Goal: Transaction & Acquisition: Subscribe to service/newsletter

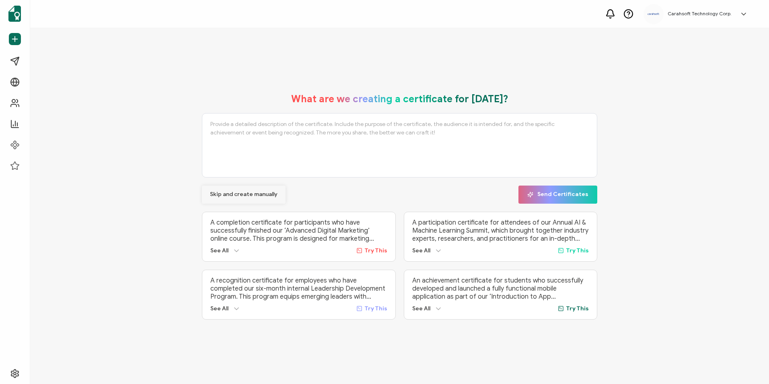
click at [252, 193] on span "Skip and create manually" at bounding box center [244, 194] width 68 height 6
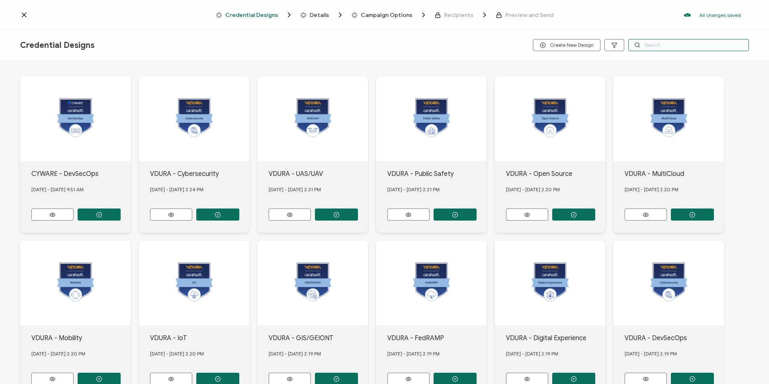
click at [645, 46] on input "text" at bounding box center [688, 45] width 121 height 12
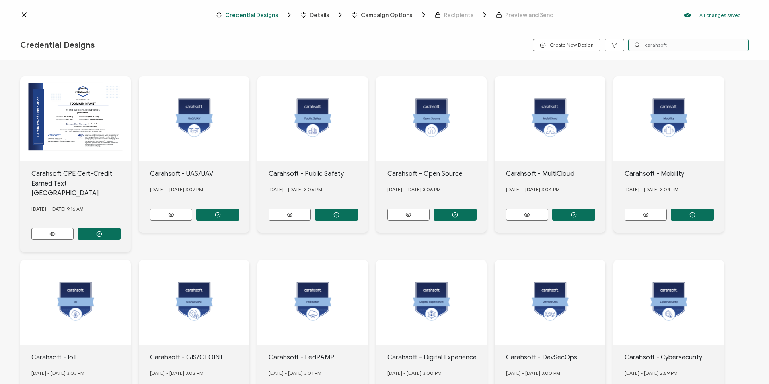
type input "carahsoft"
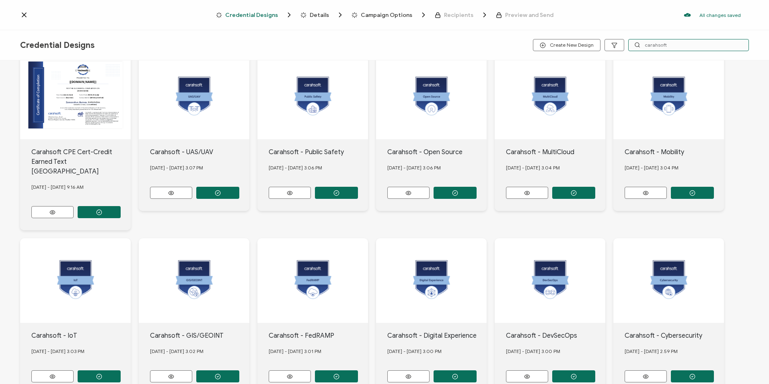
scroll to position [67, 0]
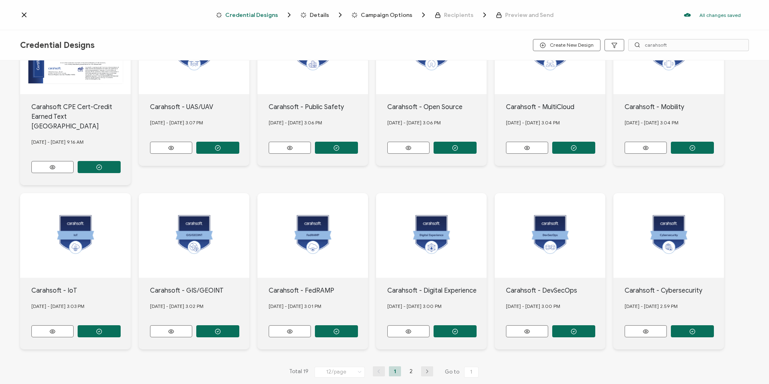
click at [425, 369] on icon "button" at bounding box center [427, 371] width 12 height 5
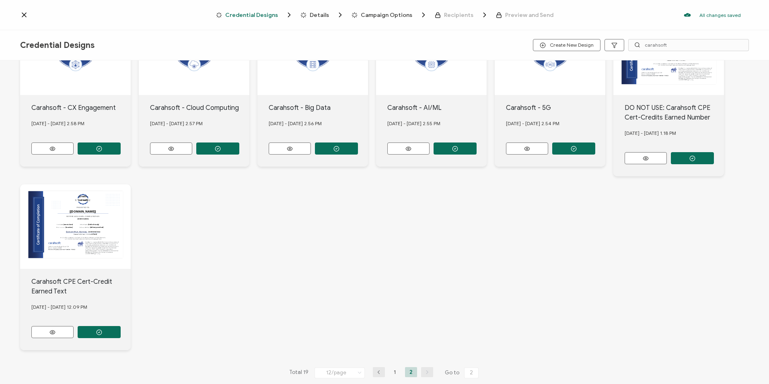
scroll to position [76, 0]
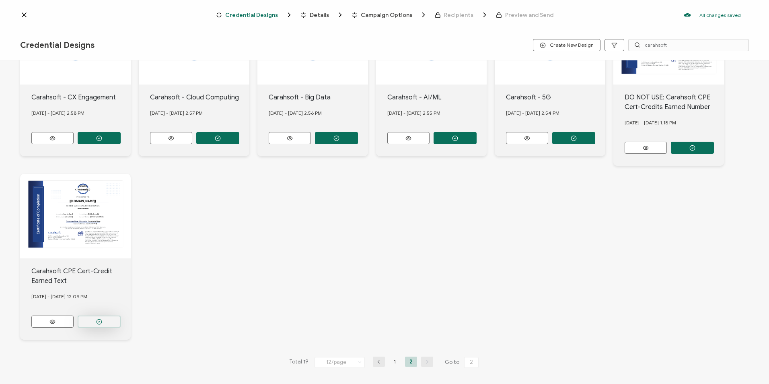
click at [103, 321] on button "button" at bounding box center [99, 321] width 43 height 12
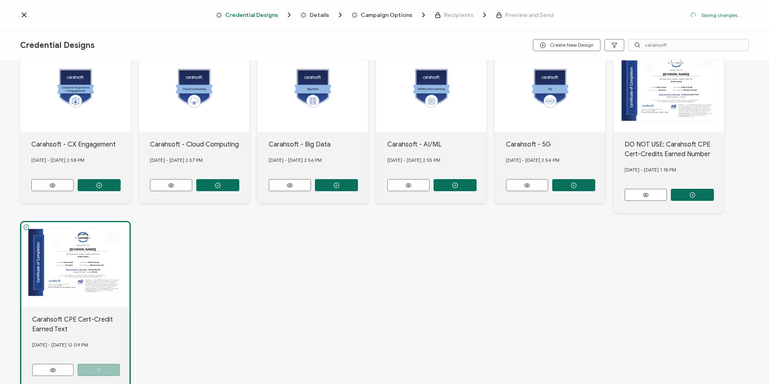
scroll to position [123, 0]
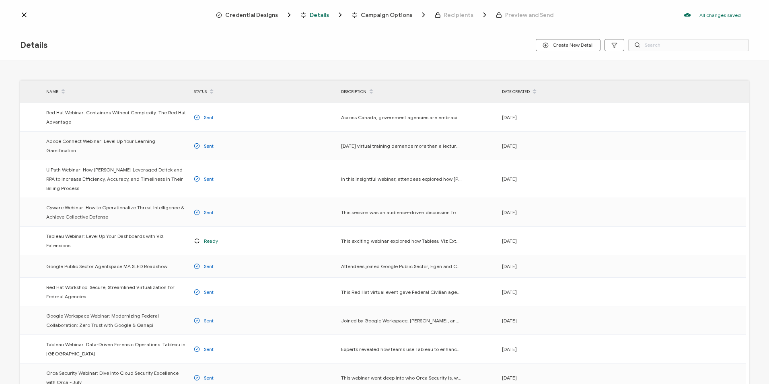
click at [266, 16] on span "Credential Designs" at bounding box center [251, 15] width 53 height 6
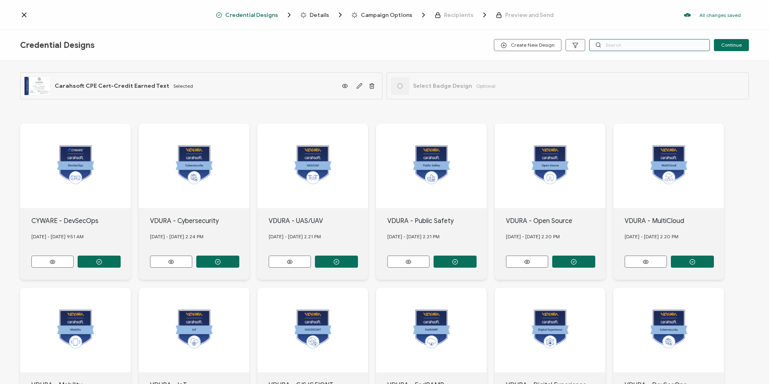
click at [612, 45] on input "text" at bounding box center [649, 45] width 121 height 12
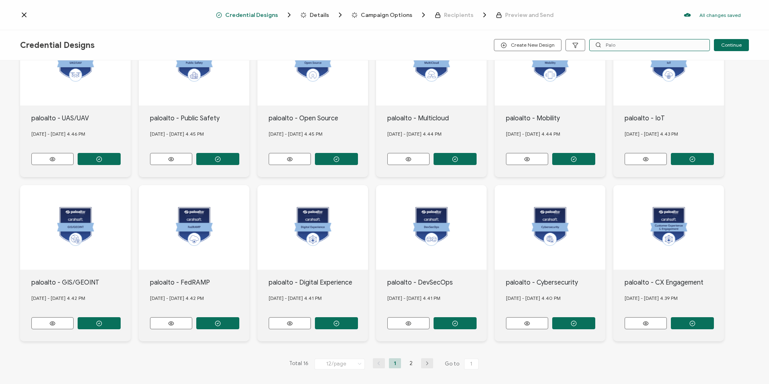
scroll to position [104, 0]
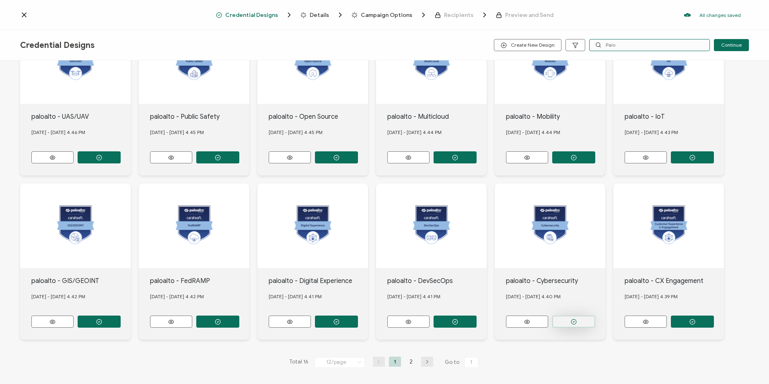
type input "Palo"
click at [578, 317] on button "button" at bounding box center [573, 321] width 43 height 12
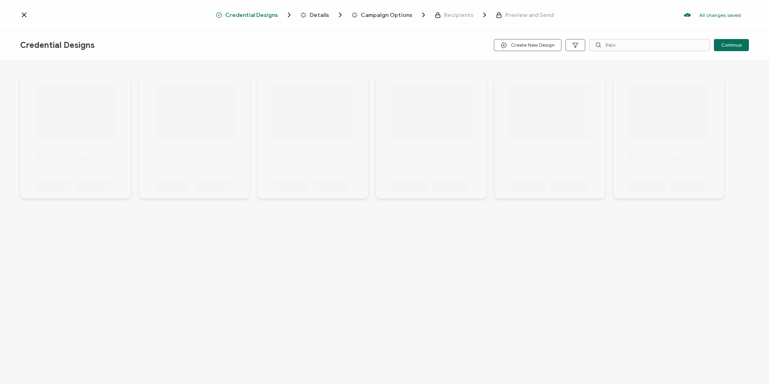
scroll to position [0, 0]
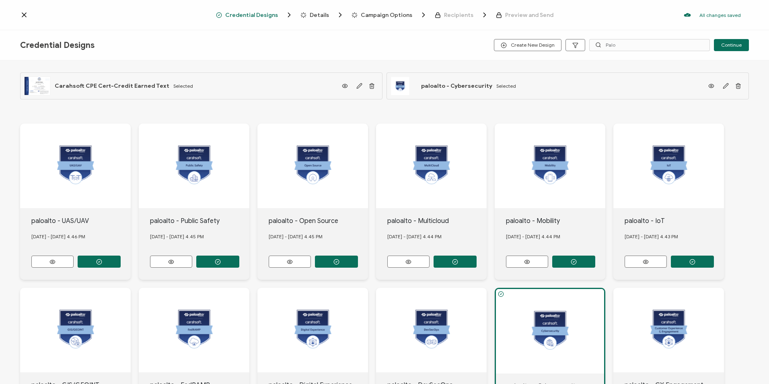
click at [322, 18] on span "Details" at bounding box center [319, 15] width 19 height 6
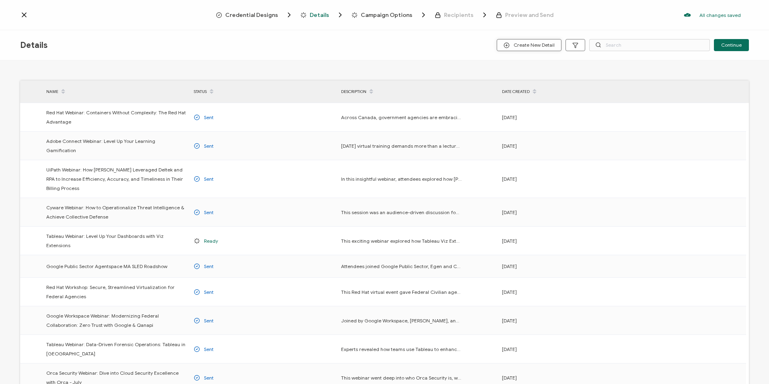
click at [514, 42] on span "Create New Detail" at bounding box center [528, 45] width 51 height 6
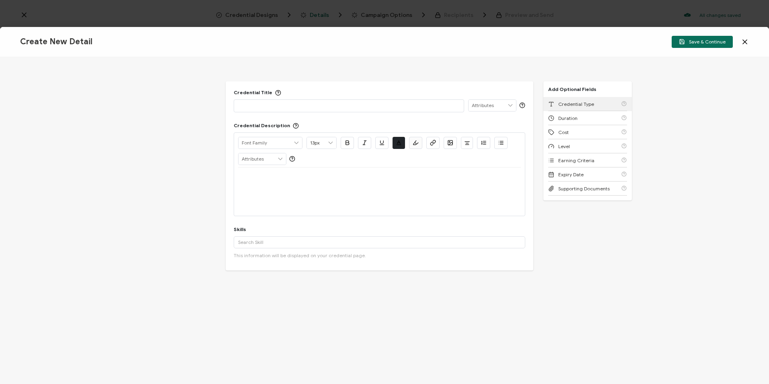
click at [560, 103] on span "Credential Type" at bounding box center [576, 104] width 36 height 6
click at [560, 103] on span "Duration" at bounding box center [567, 104] width 19 height 6
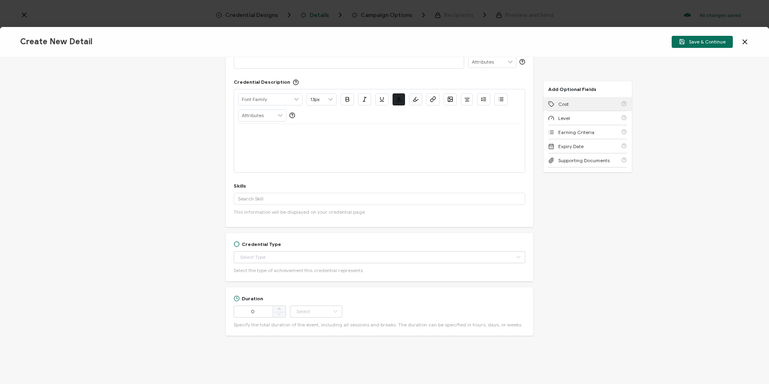
click at [560, 103] on span "Cost" at bounding box center [563, 104] width 10 height 6
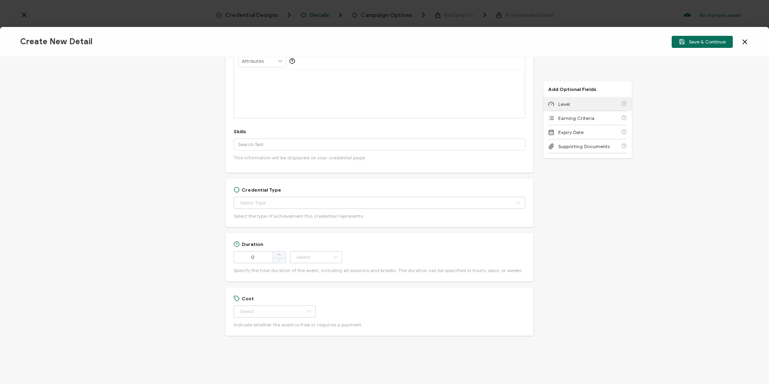
click at [560, 103] on span "Level" at bounding box center [564, 104] width 12 height 6
click at [560, 103] on span "Earning Criteria" at bounding box center [576, 104] width 36 height 6
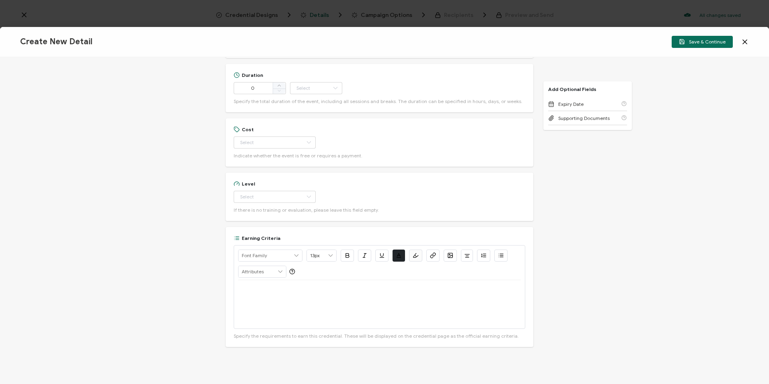
scroll to position [278, 0]
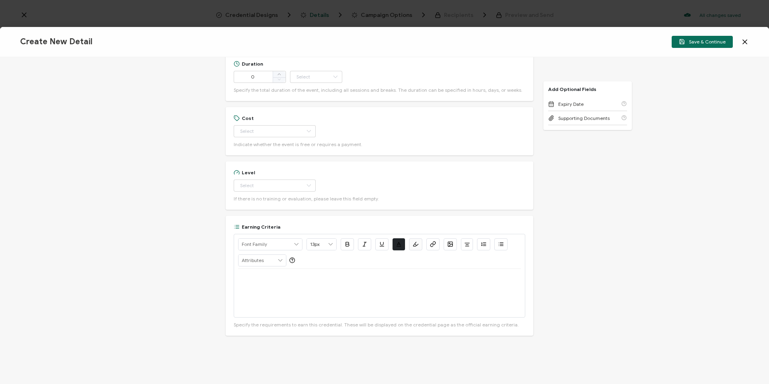
click at [606, 163] on div "Credential Title ISSUER Issuer Name Credential Description Alright Sans Amita A…" at bounding box center [384, 220] width 769 height 327
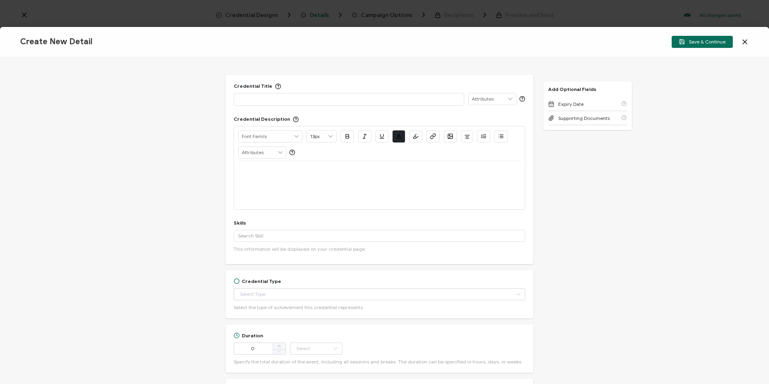
scroll to position [0, 0]
click at [321, 107] on p at bounding box center [349, 105] width 222 height 8
click at [284, 110] on div at bounding box center [349, 105] width 222 height 11
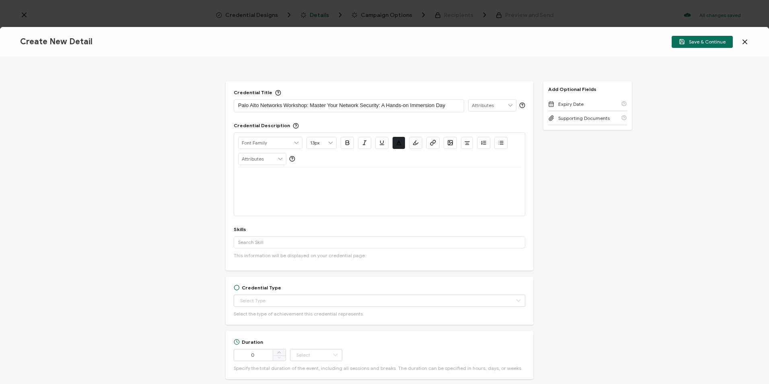
click at [284, 173] on p at bounding box center [379, 176] width 283 height 7
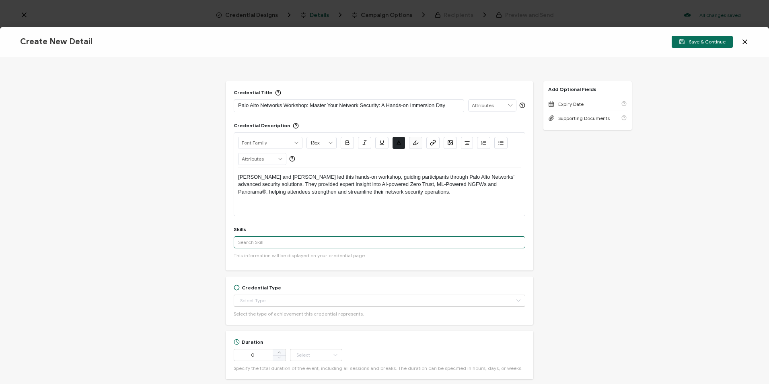
click at [275, 237] on input "text" at bounding box center [380, 242] width 292 height 12
click at [267, 240] on input "cyber" at bounding box center [380, 242] width 292 height 12
click at [267, 241] on input "cyber" at bounding box center [380, 242] width 292 height 12
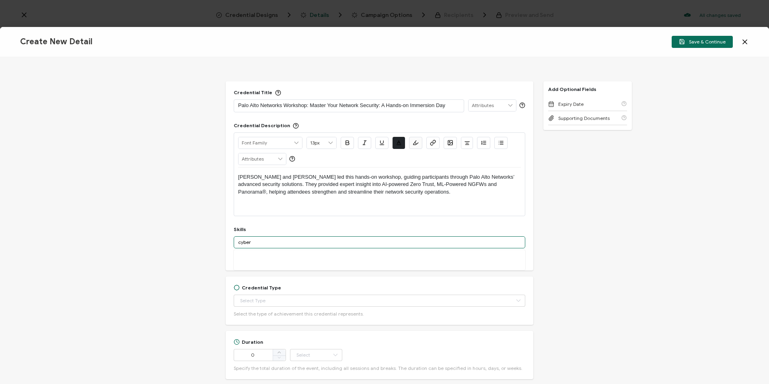
click at [267, 241] on input "cyber" at bounding box center [380, 242] width 292 height 12
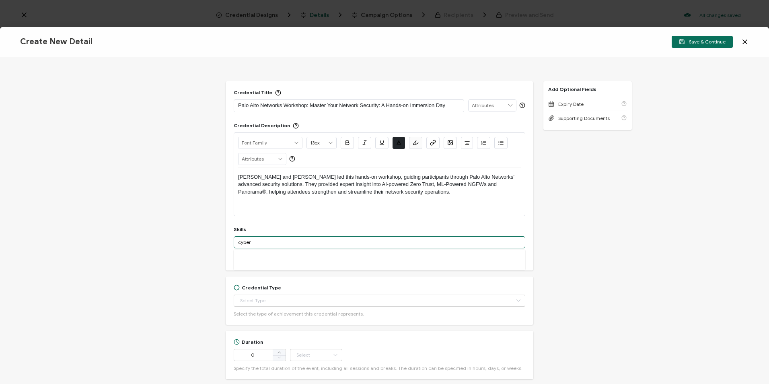
click at [267, 241] on input "cyber" at bounding box center [380, 242] width 292 height 12
type input "cyber"
click at [269, 297] on div "Cyber Security" at bounding box center [380, 300] width 292 height 14
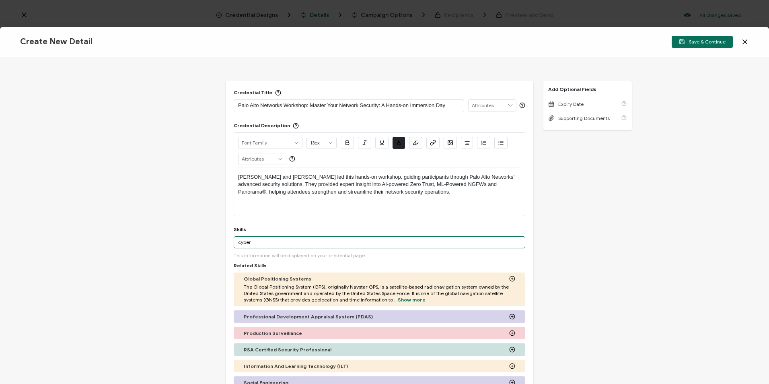
drag, startPoint x: 267, startPoint y: 240, endPoint x: 227, endPoint y: 244, distance: 40.0
click at [227, 244] on div "Credential Title Palo Alto Networks Workshop: Master Your Network Security: A H…" at bounding box center [380, 267] width 308 height 372
click at [282, 244] on input "zero trust" at bounding box center [380, 242] width 292 height 12
click at [281, 244] on input "zero trust" at bounding box center [380, 242] width 292 height 12
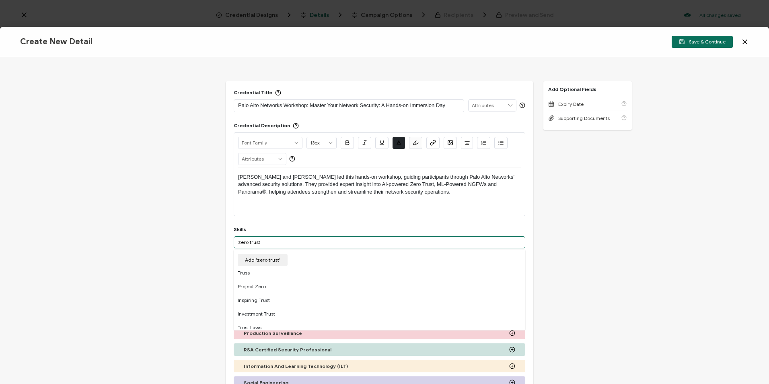
click at [265, 243] on input "zero trust" at bounding box center [380, 242] width 292 height 12
drag, startPoint x: 274, startPoint y: 242, endPoint x: 226, endPoint y: 244, distance: 47.9
click at [226, 244] on div "Credential Title Palo Alto Networks Workshop: Master Your Network Security: A H…" at bounding box center [380, 267] width 308 height 372
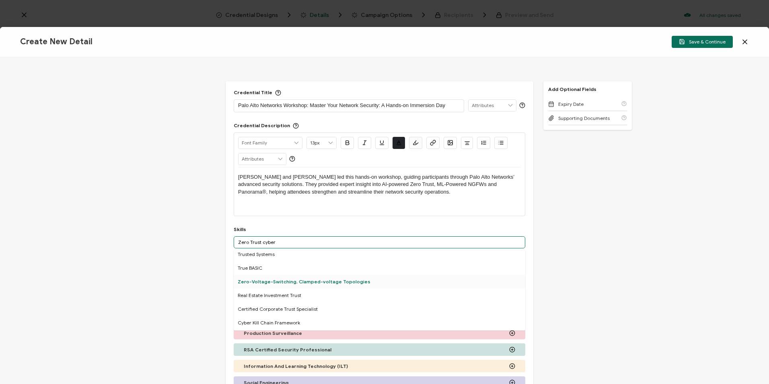
scroll to position [483, 0]
drag, startPoint x: 276, startPoint y: 240, endPoint x: 230, endPoint y: 240, distance: 46.7
click at [230, 240] on div "Credential Title Palo Alto Networks Workshop: Master Your Network Security: A H…" at bounding box center [380, 267] width 308 height 372
click at [251, 242] on input "Cyber Zero Trust" at bounding box center [380, 242] width 292 height 12
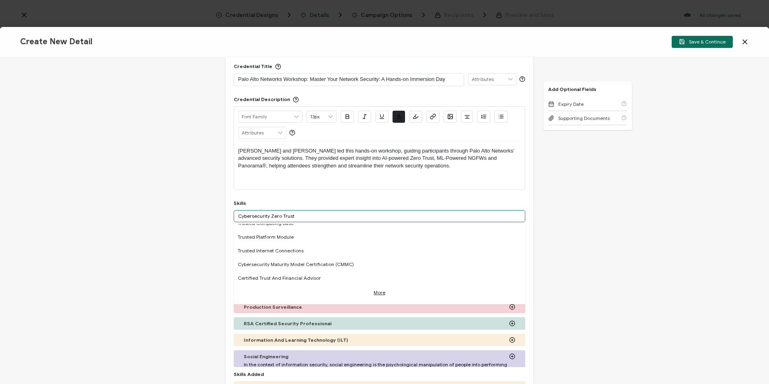
scroll to position [40, 0]
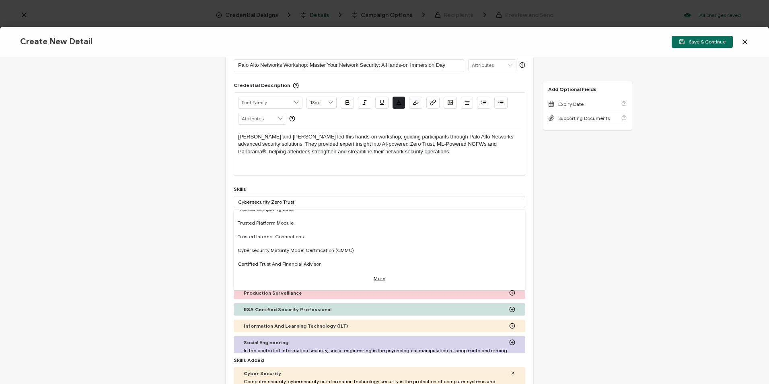
click at [374, 281] on link "More" at bounding box center [380, 276] width 12 height 11
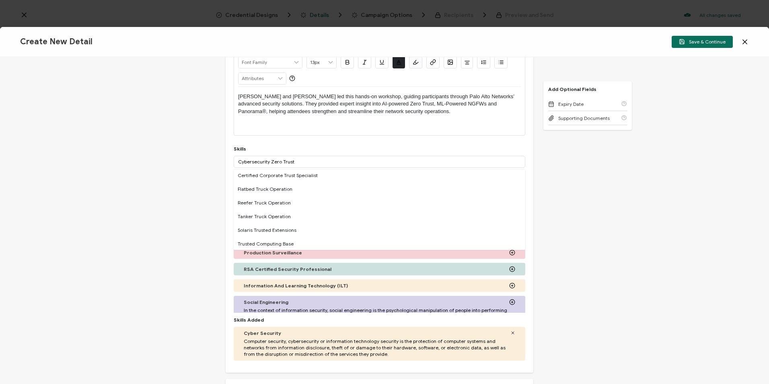
scroll to position [410, 0]
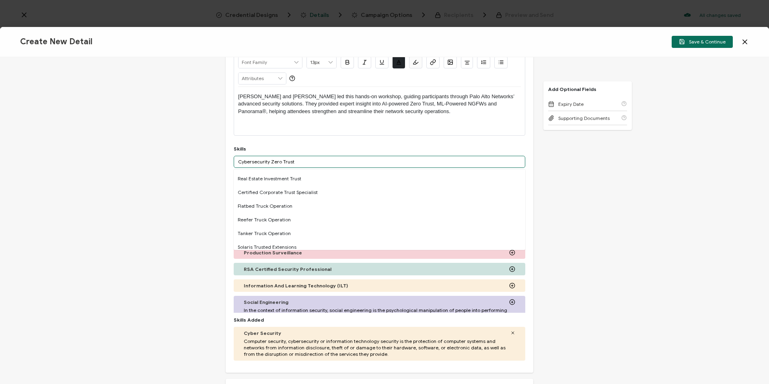
drag, startPoint x: 295, startPoint y: 162, endPoint x: 212, endPoint y: 160, distance: 82.9
click at [212, 160] on div "Credential Title Palo Alto Networks Workshop: Master Your Network Security: A H…" at bounding box center [384, 220] width 769 height 327
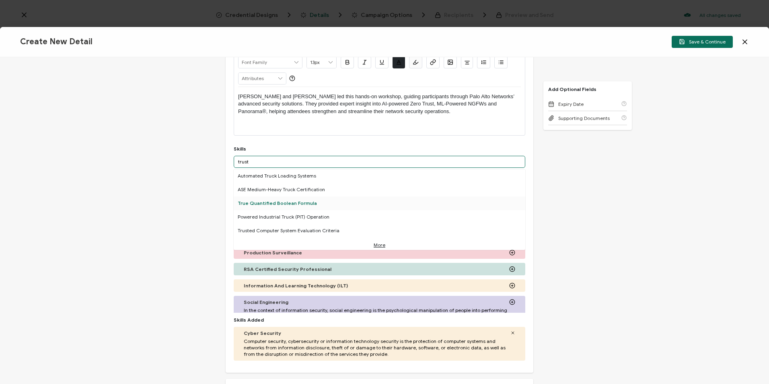
scroll to position [502, 0]
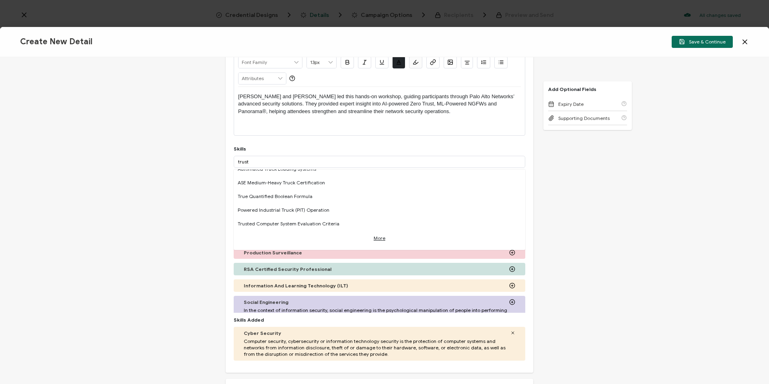
click at [374, 238] on link "More" at bounding box center [380, 235] width 12 height 11
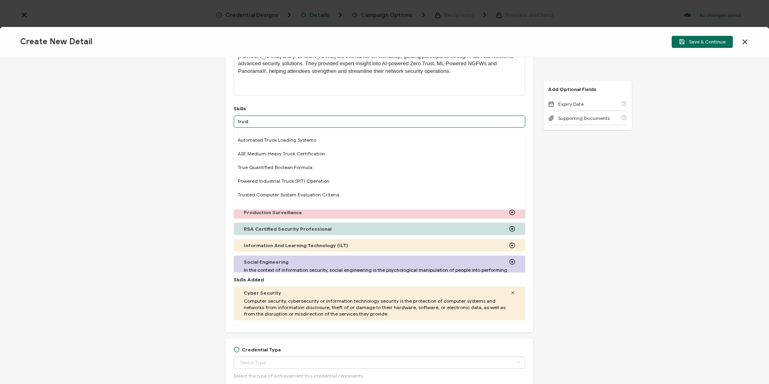
drag, startPoint x: 255, startPoint y: 121, endPoint x: 227, endPoint y: 122, distance: 28.2
click at [227, 122] on div "Credential Title Palo Alto Networks Workshop: Master Your Network Security: A H…" at bounding box center [380, 147] width 308 height 372
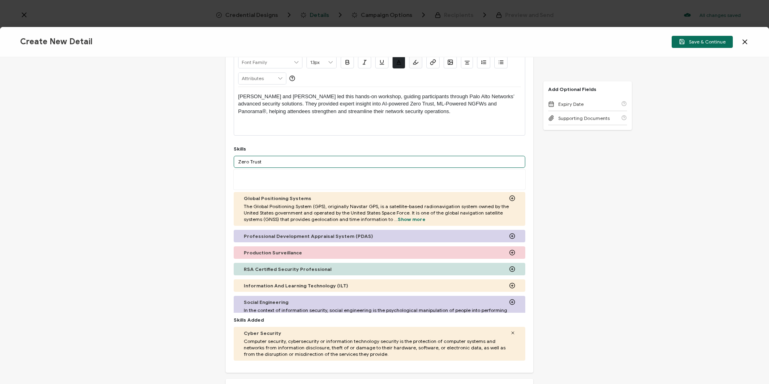
scroll to position [0, 0]
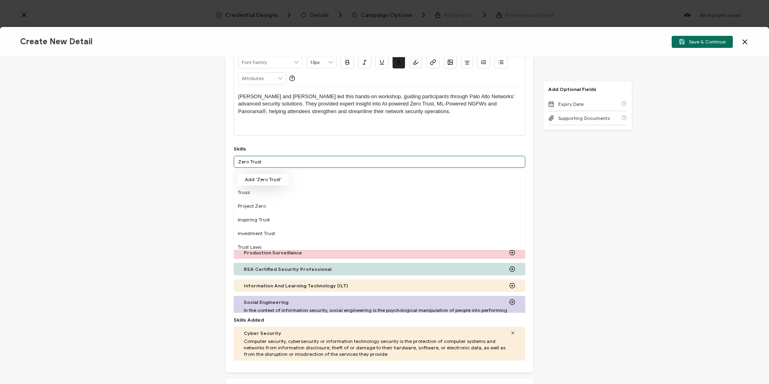
type input "Zero Trust"
click at [265, 178] on button "Add 'Zero Trust'" at bounding box center [263, 179] width 51 height 12
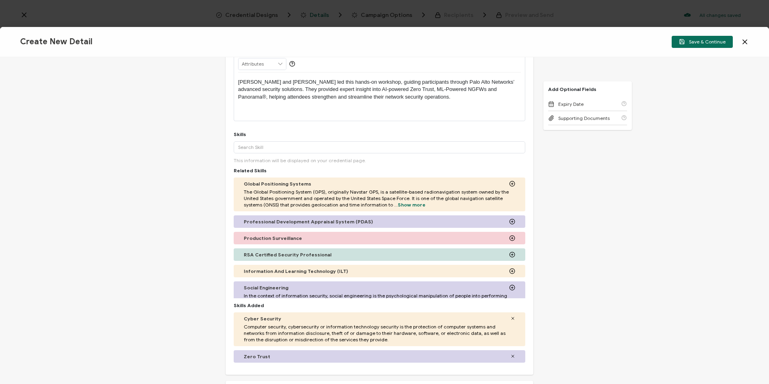
scroll to position [121, 0]
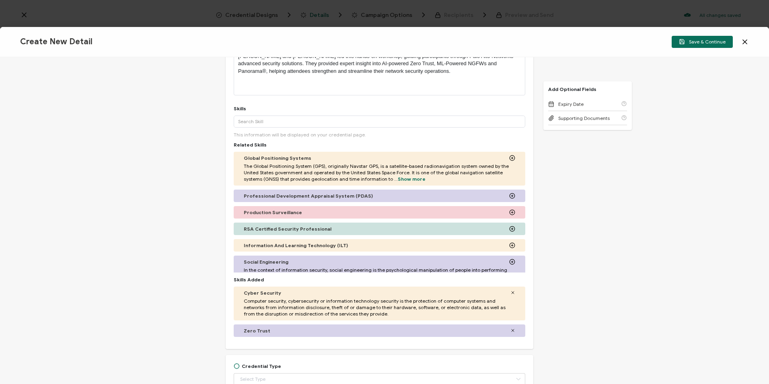
click at [585, 209] on div "Credential Title Palo Alto Networks Workshop: Master Your Network Security: A H…" at bounding box center [384, 220] width 769 height 327
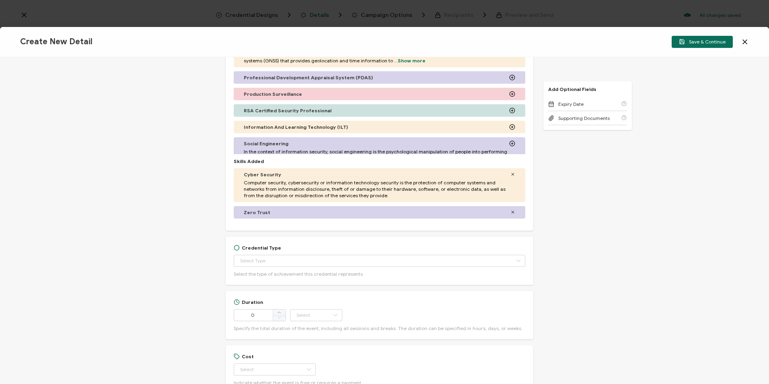
scroll to position [241, 0]
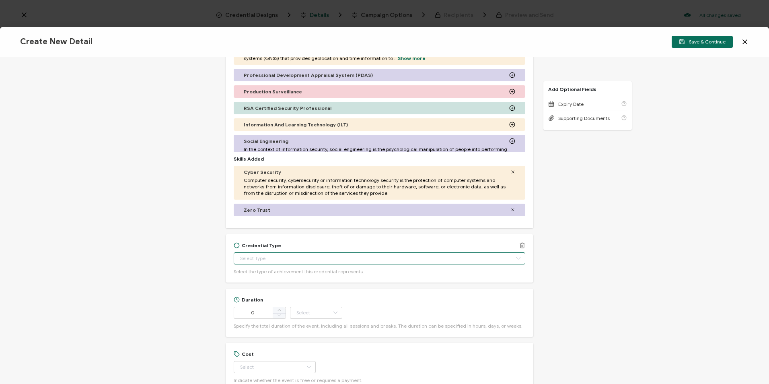
click at [357, 255] on input "text" at bounding box center [380, 258] width 292 height 12
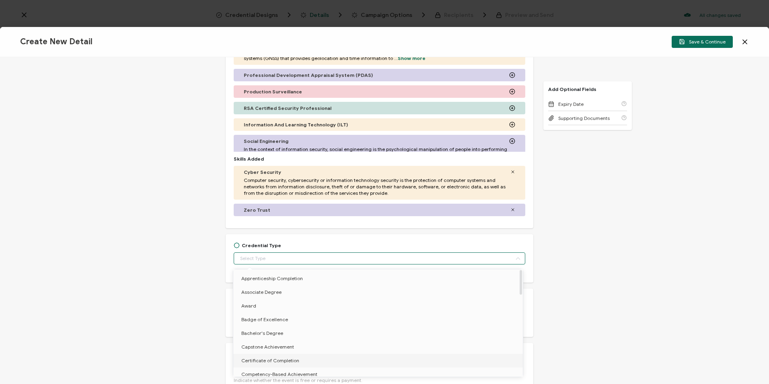
click at [309, 357] on li "Certificate of Completion" at bounding box center [379, 360] width 292 height 14
type input "Certificate of Completion"
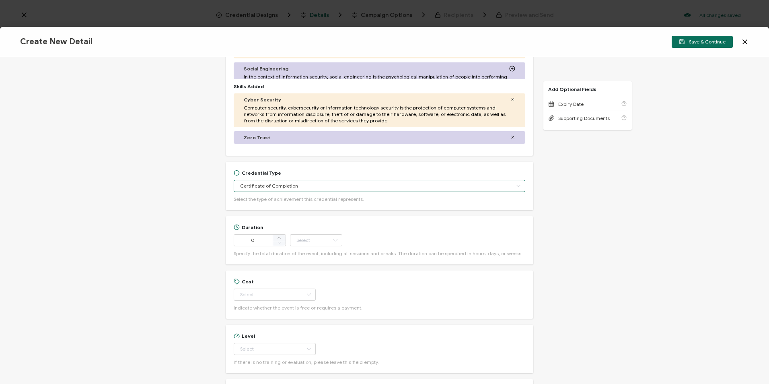
scroll to position [322, 0]
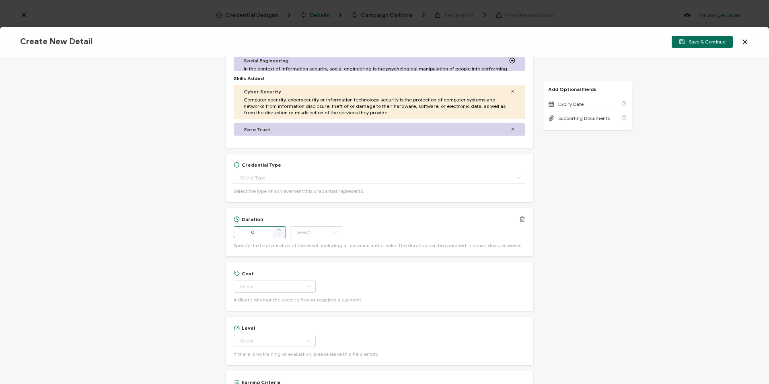
click at [273, 230] on body "Credential Designs Details Campaign Options Recipients Preview and Send All cha…" at bounding box center [384, 192] width 769 height 384
type input "1"
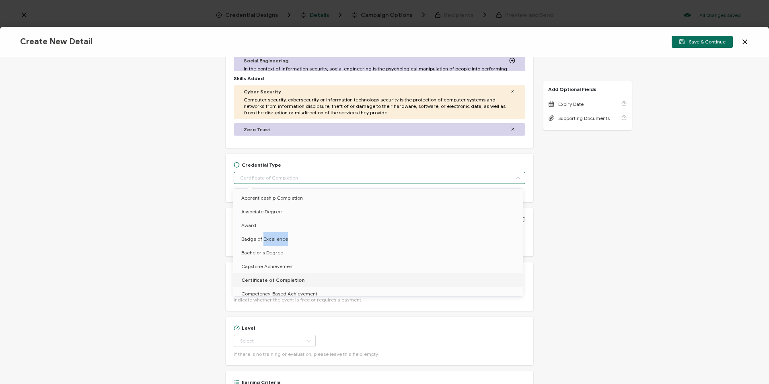
click at [273, 230] on li "Award" at bounding box center [379, 225] width 292 height 14
type input "Award"
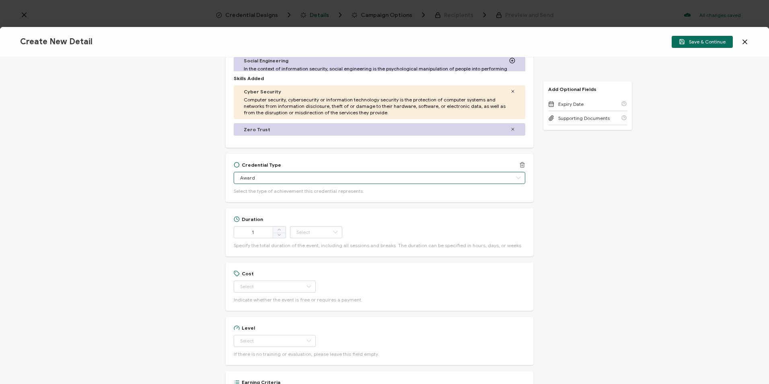
click at [289, 176] on input "Award" at bounding box center [380, 178] width 292 height 12
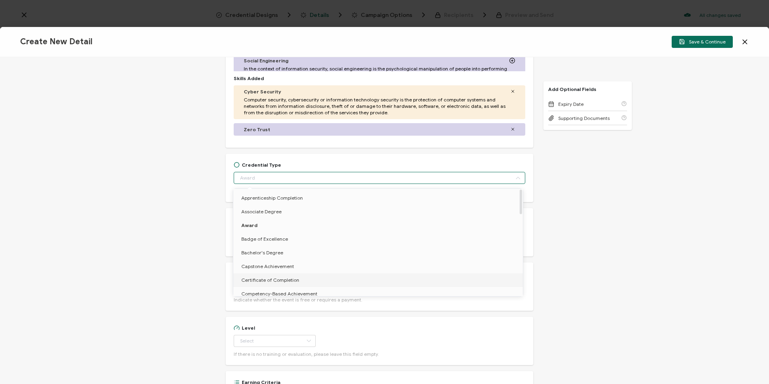
click at [289, 279] on span "Certificate of Completion" at bounding box center [270, 280] width 58 height 6
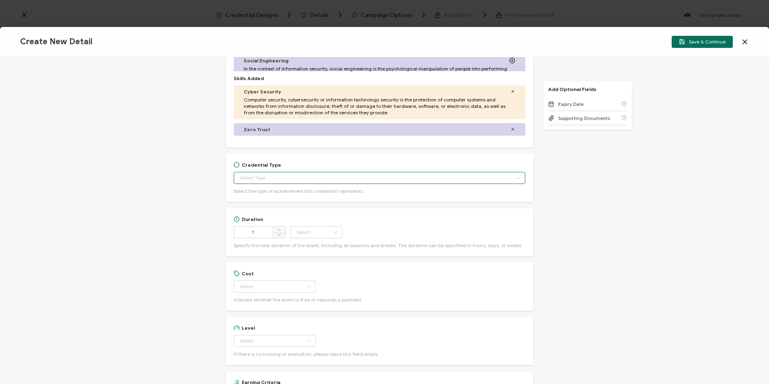
type input "Certificate of Completion"
click at [281, 232] on span at bounding box center [279, 229] width 13 height 6
click at [279, 231] on icon at bounding box center [279, 229] width 4 height 4
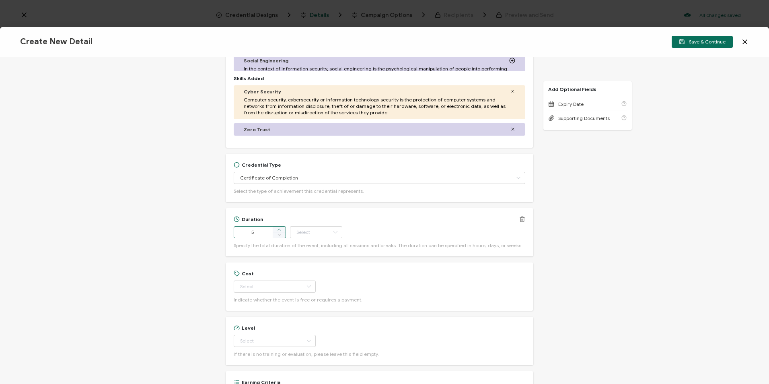
click at [279, 231] on icon at bounding box center [279, 229] width 4 height 4
type input "7"
click at [312, 235] on input "text" at bounding box center [316, 232] width 52 height 12
click at [313, 253] on li "Hour" at bounding box center [317, 252] width 54 height 14
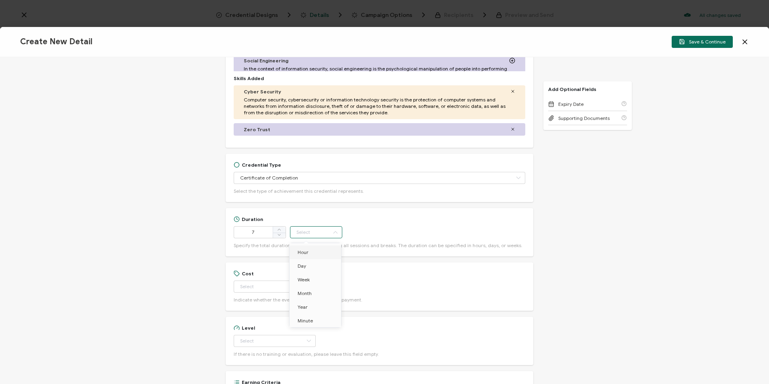
type input "Hour"
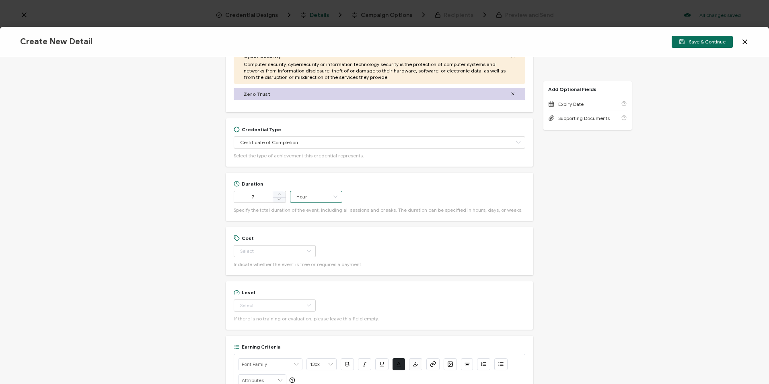
scroll to position [402, 0]
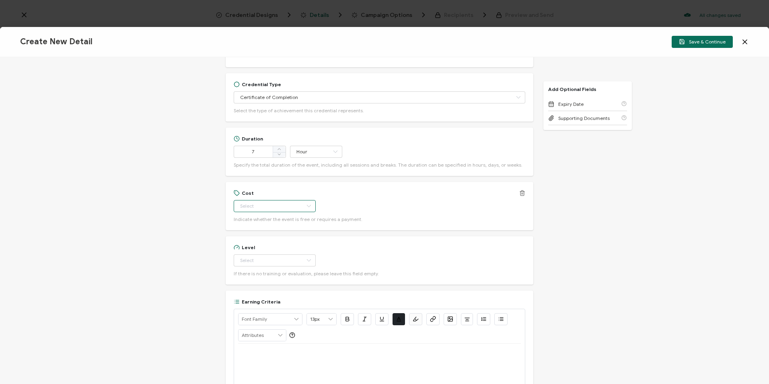
click at [289, 208] on input "text" at bounding box center [275, 206] width 82 height 12
click at [282, 228] on li "Free" at bounding box center [271, 226] width 76 height 14
type input "Free"
click at [278, 257] on input "text" at bounding box center [275, 260] width 82 height 12
click at [269, 285] on li "Beginner" at bounding box center [271, 280] width 76 height 14
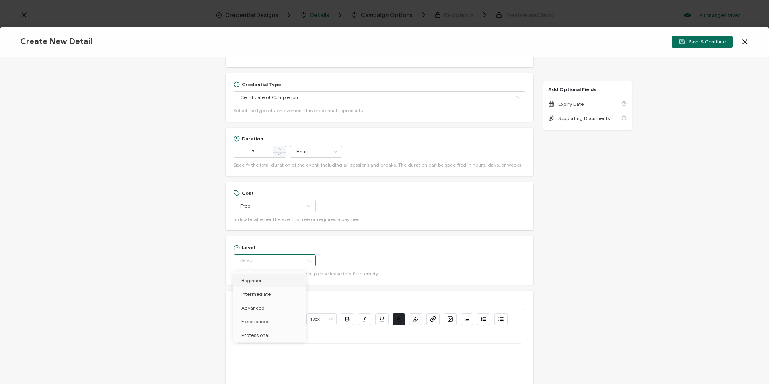
type input "Beginner"
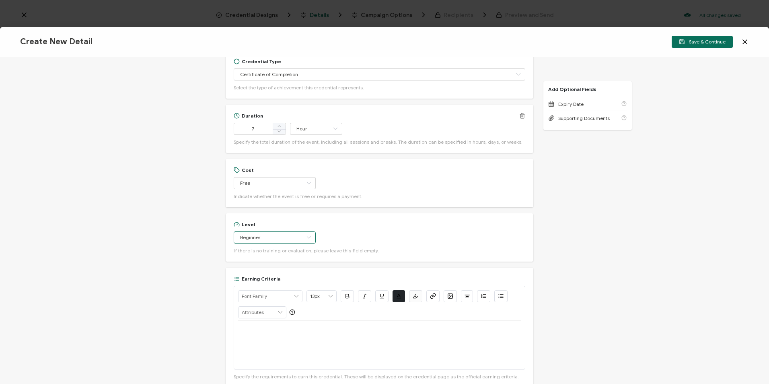
scroll to position [483, 0]
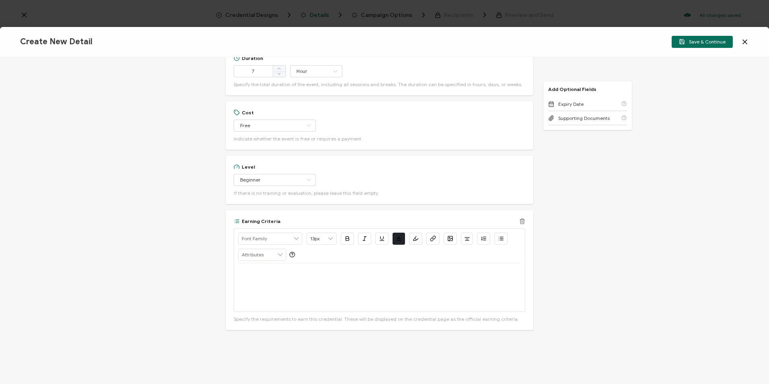
click at [306, 273] on p at bounding box center [379, 272] width 283 height 7
click at [520, 222] on icon at bounding box center [522, 221] width 6 height 6
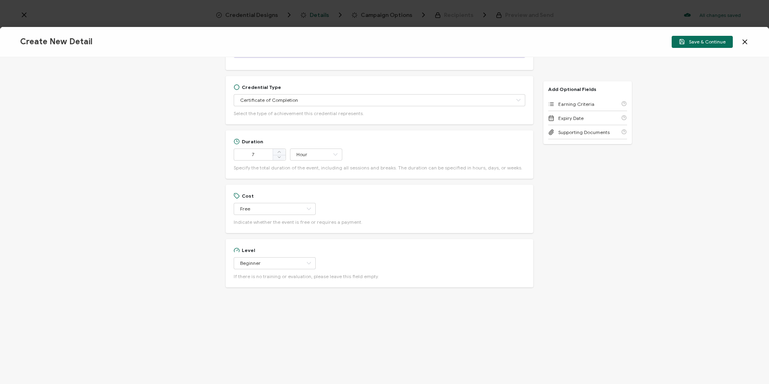
scroll to position [279, 0]
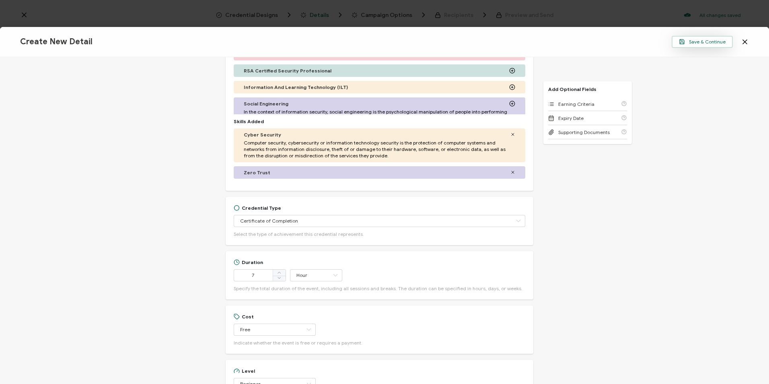
click at [694, 40] on span "Save & Continue" at bounding box center [702, 42] width 47 height 6
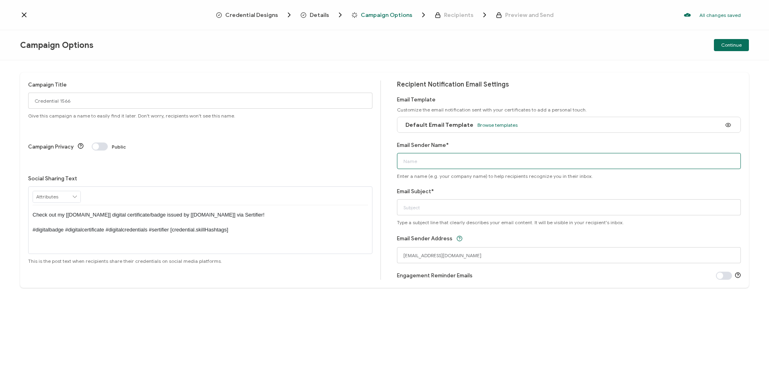
click at [424, 161] on input "Email Sender Name*" at bounding box center [569, 161] width 344 height 16
type input "CPE Team"
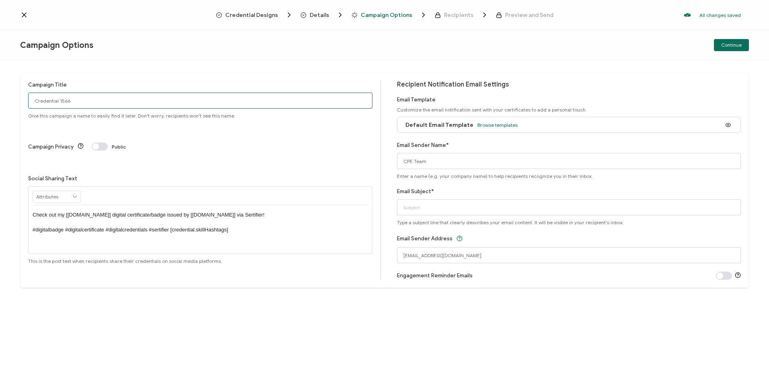
drag, startPoint x: 132, startPoint y: 96, endPoint x: 125, endPoint y: 94, distance: 6.7
click at [132, 96] on input "Credential 1566" at bounding box center [200, 100] width 344 height 16
drag, startPoint x: 103, startPoint y: 97, endPoint x: 9, endPoint y: 94, distance: 94.2
click at [9, 94] on div "Campaign Title Credential 1566 Give this campaign a name to easily find it late…" at bounding box center [384, 221] width 769 height 323
paste input "8-5-2025_70998_Palo Alto Networks Event"
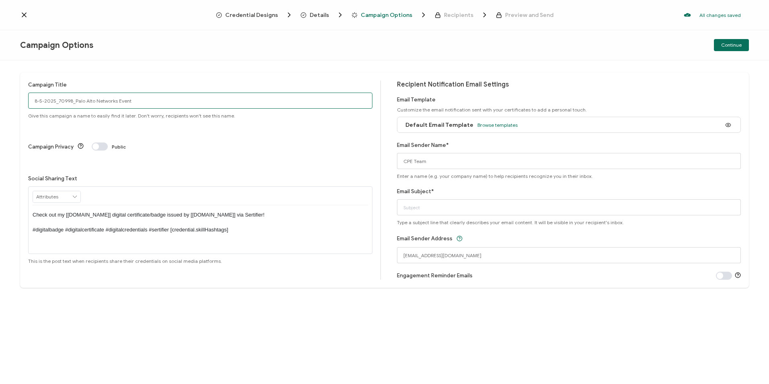
type input "8-5-2025_70998_Palo Alto Networks Event"
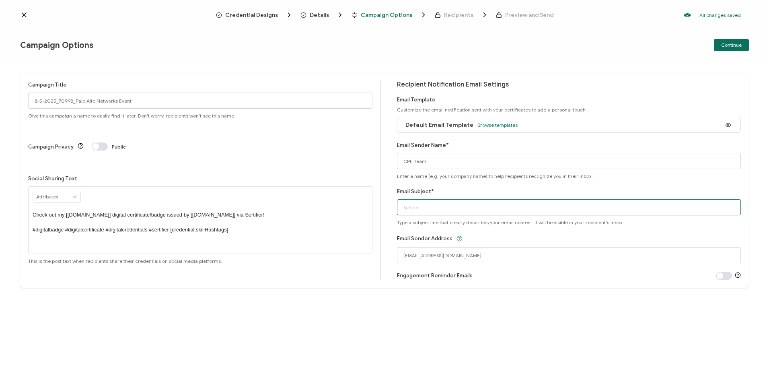
click at [436, 207] on input "Email Subject*" at bounding box center [569, 207] width 344 height 16
paste input "Palo Alto Networks Workshop: Master Your Network Security: A Hands-on Immersion…"
type input "Palo Alto Networks Workshop: Master Your Network Security: A Hands-on Immersion…"
click at [731, 43] on span "Continue" at bounding box center [731, 45] width 21 height 5
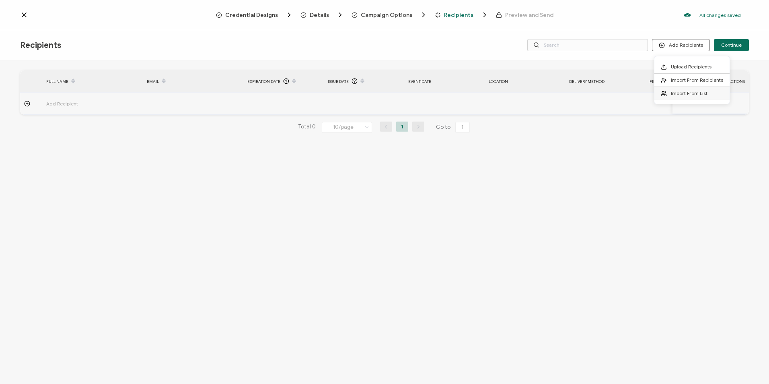
click at [684, 90] on span "Import From List" at bounding box center [689, 93] width 37 height 6
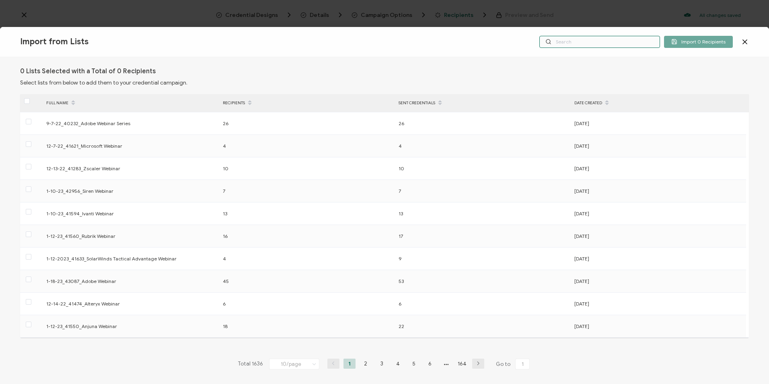
click at [596, 43] on input "text" at bounding box center [599, 42] width 121 height 12
paste input "8-5-2025_70998_Palo Alto Networks Event"
type input "8-5-2025_70998_Palo Alto Networks Event"
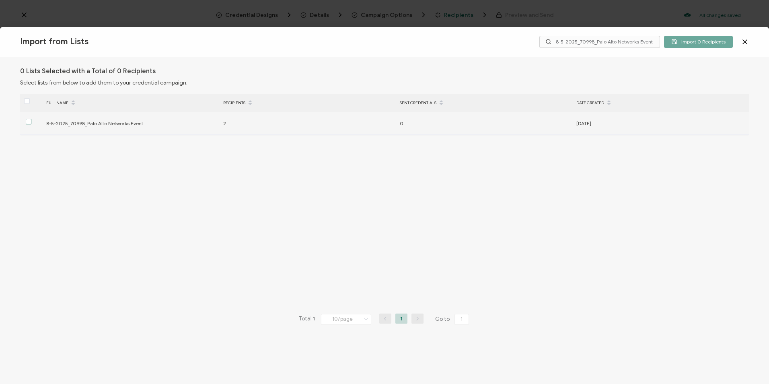
click at [28, 122] on span at bounding box center [29, 122] width 6 height 6
click at [31, 119] on input "checkbox" at bounding box center [31, 119] width 0 height 0
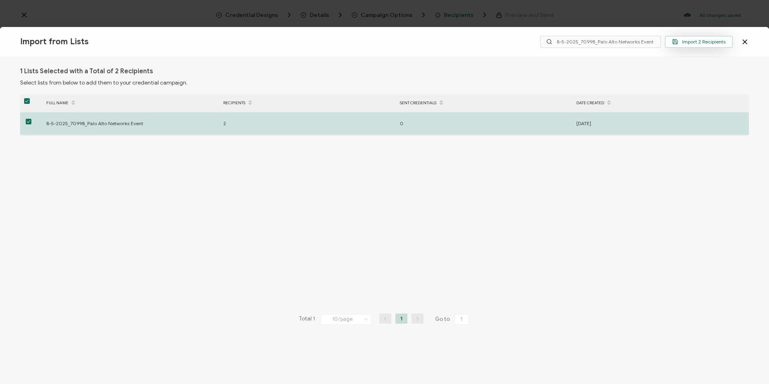
click at [683, 42] on span "Import 2 Recipients" at bounding box center [698, 42] width 53 height 6
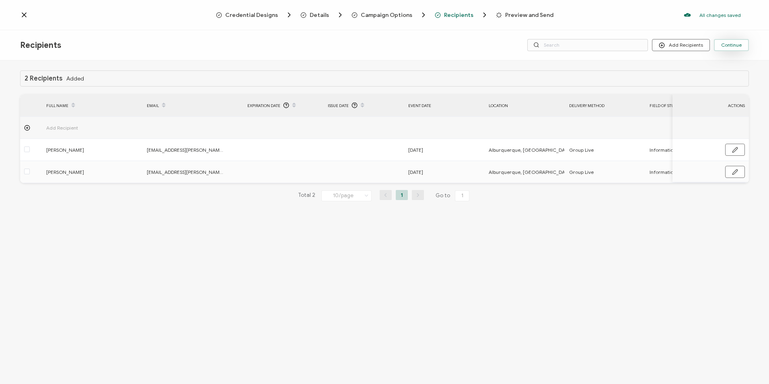
click at [723, 46] on span "Continue" at bounding box center [731, 45] width 21 height 5
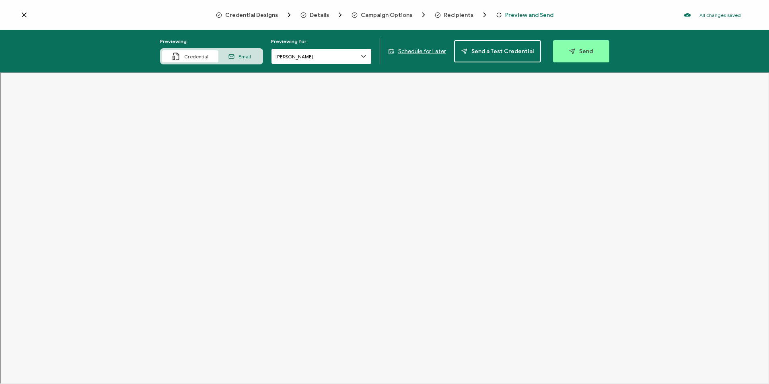
click at [340, 58] on input "Joseph Garling" at bounding box center [321, 56] width 101 height 16
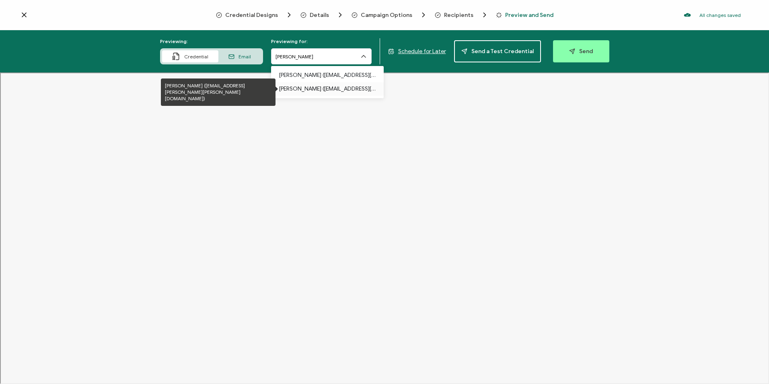
click at [341, 89] on p "Logan Gautreaux (carahsoft.logan.gautreaux.ctr@spaceforce.mil)" at bounding box center [327, 89] width 97 height 14
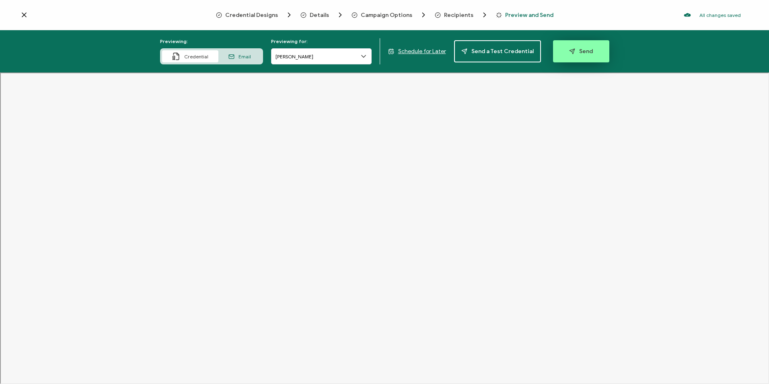
click at [582, 56] on button "Send" at bounding box center [581, 51] width 56 height 22
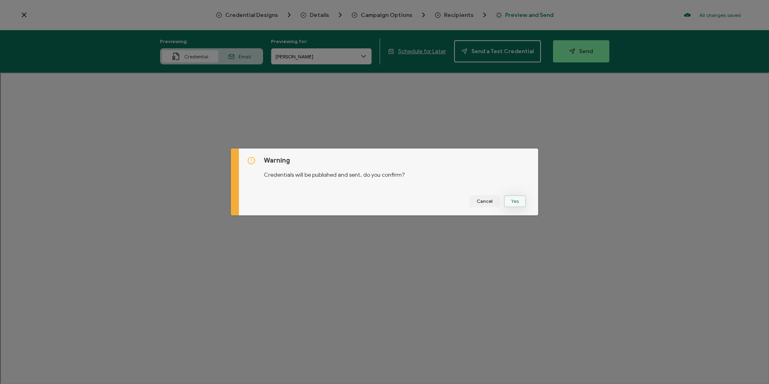
click at [513, 203] on button "Yes" at bounding box center [515, 201] width 22 height 12
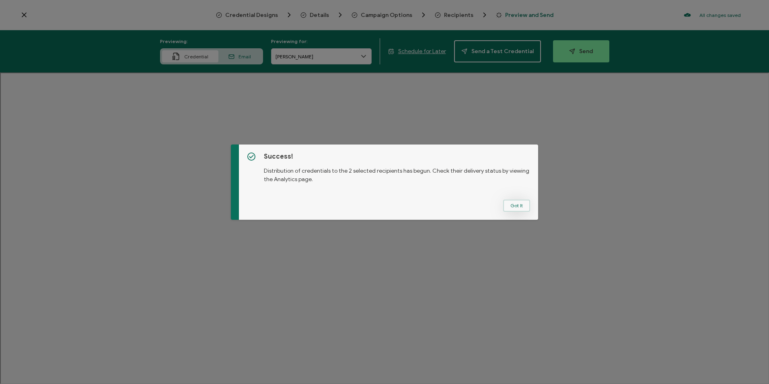
click at [512, 207] on button "Got It" at bounding box center [516, 205] width 27 height 12
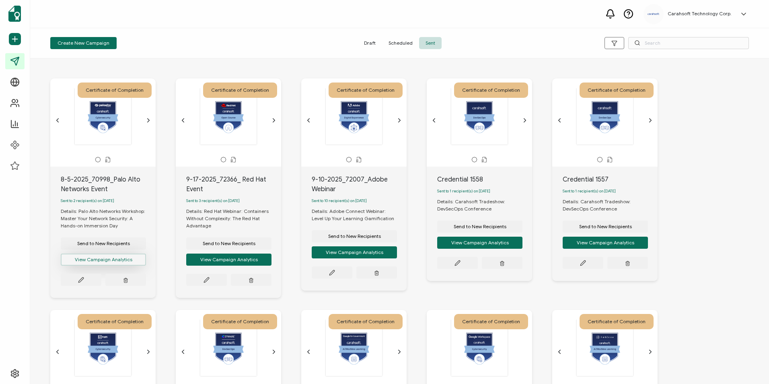
click at [101, 259] on button "View Campaign Analytics" at bounding box center [103, 259] width 85 height 12
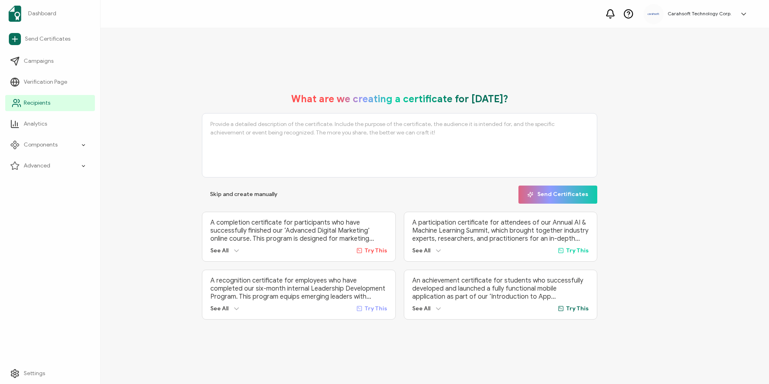
click at [18, 102] on icon at bounding box center [18, 100] width 1 height 3
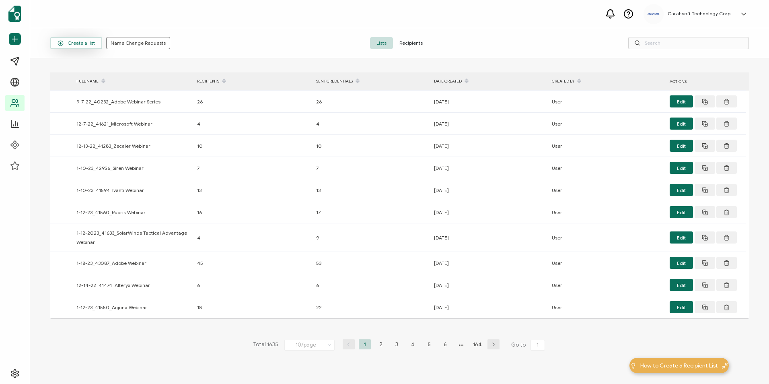
click at [72, 44] on span "Create a list" at bounding box center [76, 43] width 37 height 6
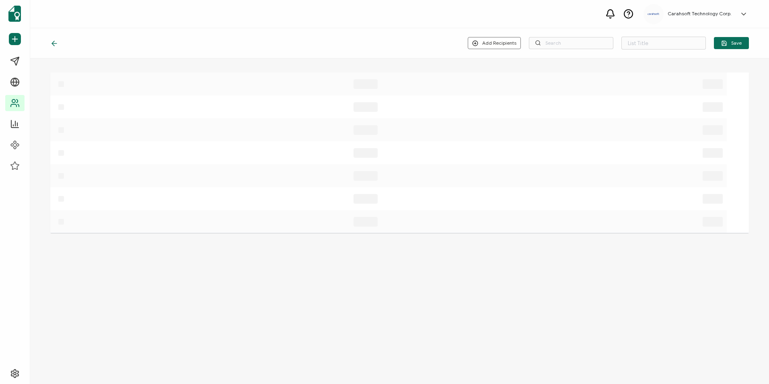
type input "List 1636"
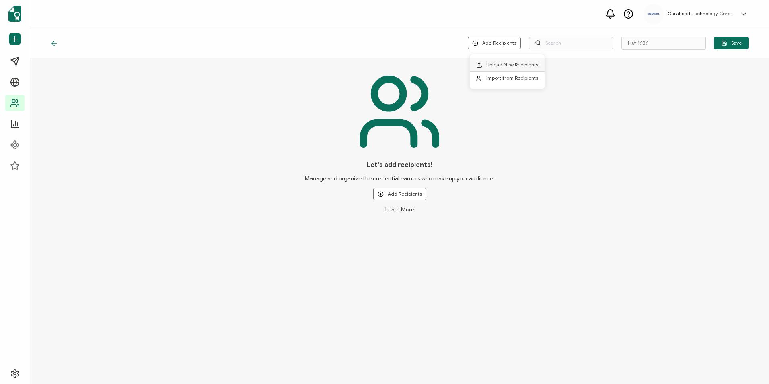
click at [495, 66] on span "Upload New Recipients" at bounding box center [512, 65] width 52 height 6
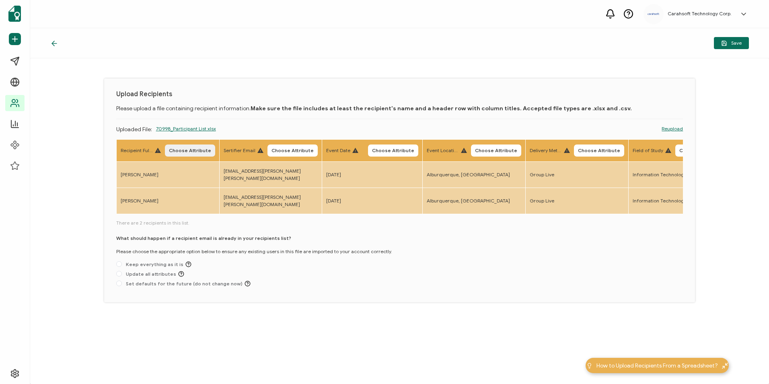
click at [186, 148] on span "Choose Attribute" at bounding box center [190, 150] width 42 height 5
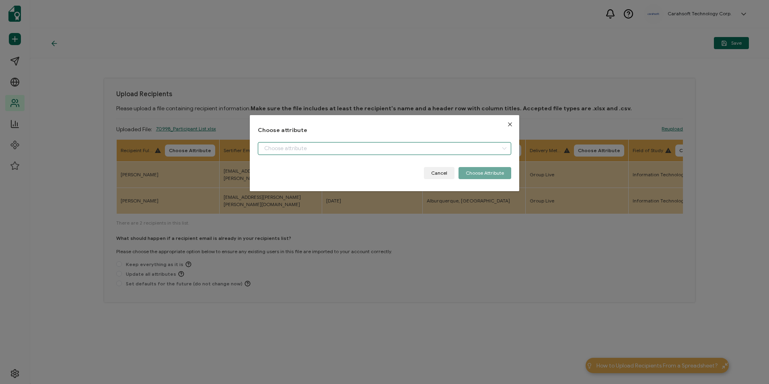
click at [273, 146] on input "dialog" at bounding box center [384, 148] width 253 height 13
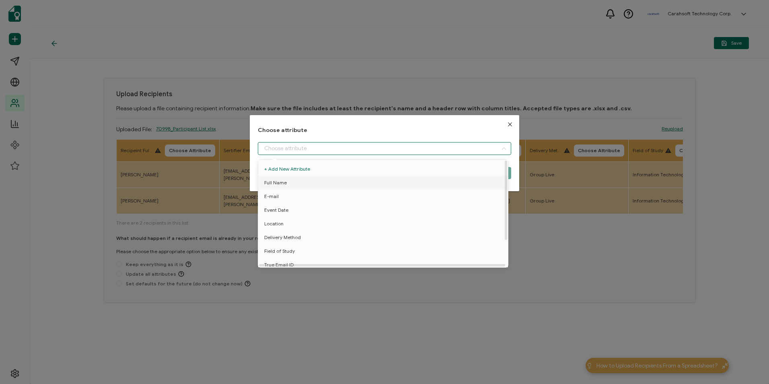
click at [301, 177] on li "Full Name" at bounding box center [384, 183] width 257 height 14
type input "Full Name"
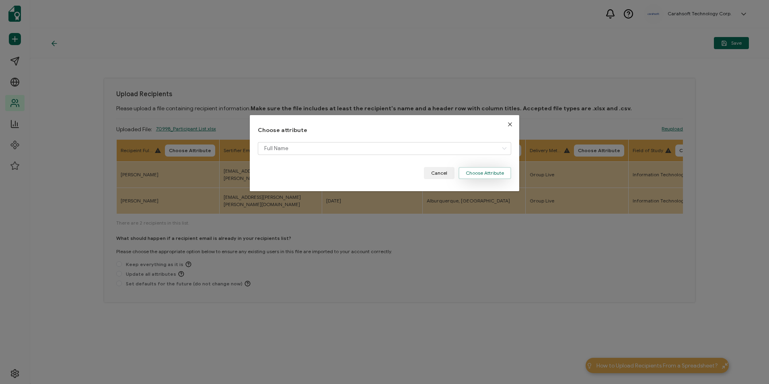
click at [478, 178] on button "Choose Attribute" at bounding box center [484, 173] width 53 height 12
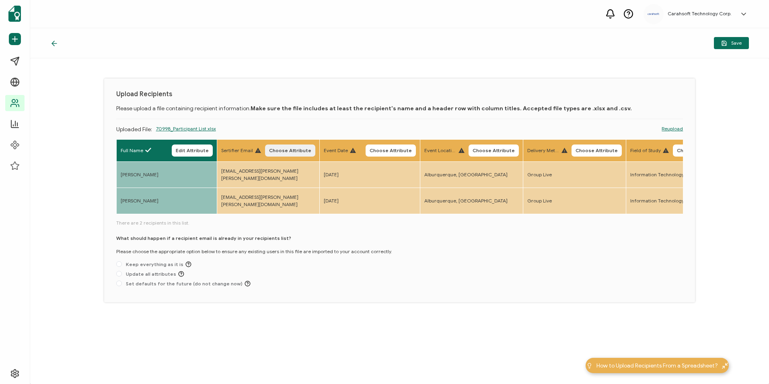
click at [302, 148] on span "Choose Attribute" at bounding box center [290, 150] width 42 height 5
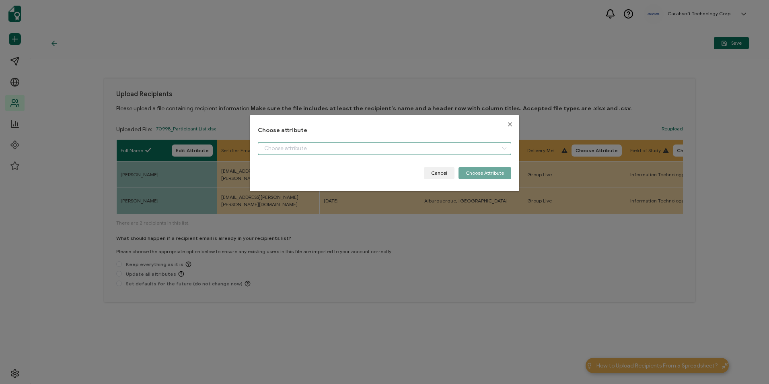
drag, startPoint x: 311, startPoint y: 142, endPoint x: 312, endPoint y: 147, distance: 5.8
click at [312, 142] on input "dialog" at bounding box center [384, 148] width 253 height 13
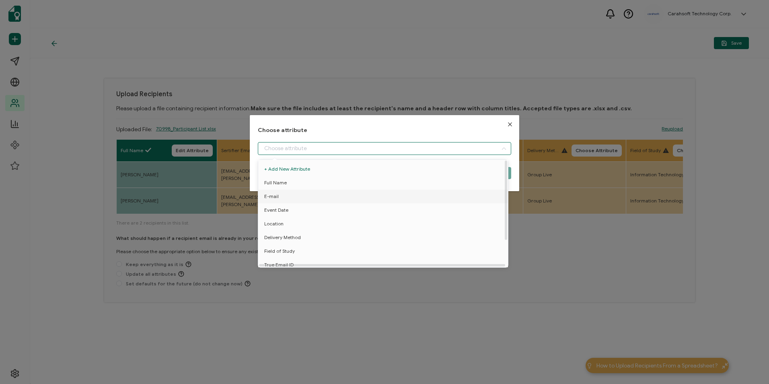
click at [304, 195] on li "E-mail" at bounding box center [384, 196] width 257 height 14
type input "E-mail"
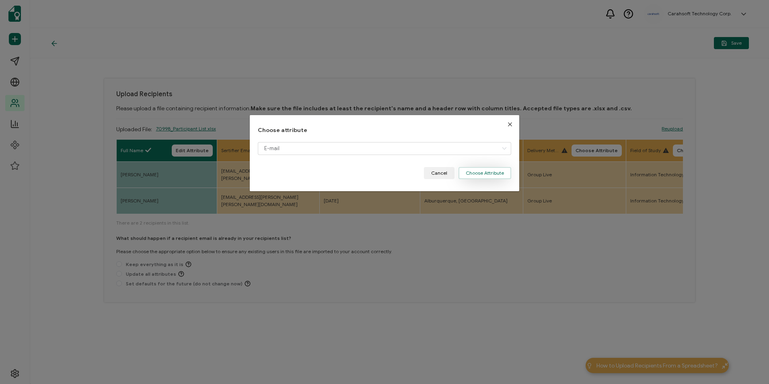
click at [466, 174] on button "Choose Attribute" at bounding box center [484, 173] width 53 height 12
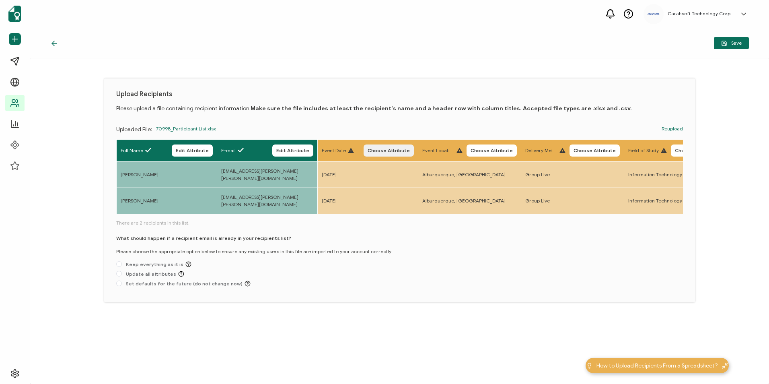
click at [394, 151] on span "Choose Attribute" at bounding box center [389, 150] width 42 height 5
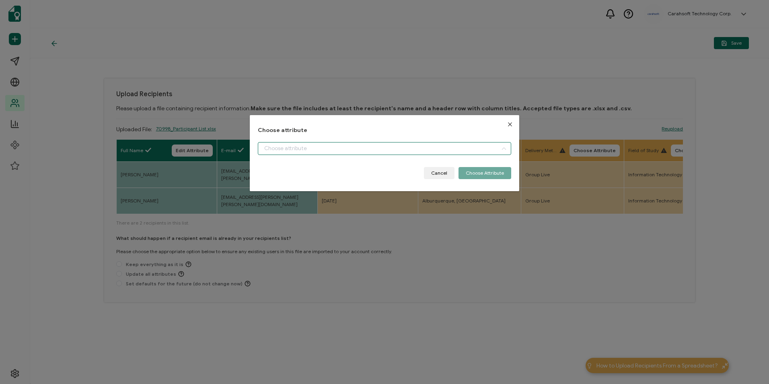
click at [317, 146] on input "dialog" at bounding box center [384, 148] width 253 height 13
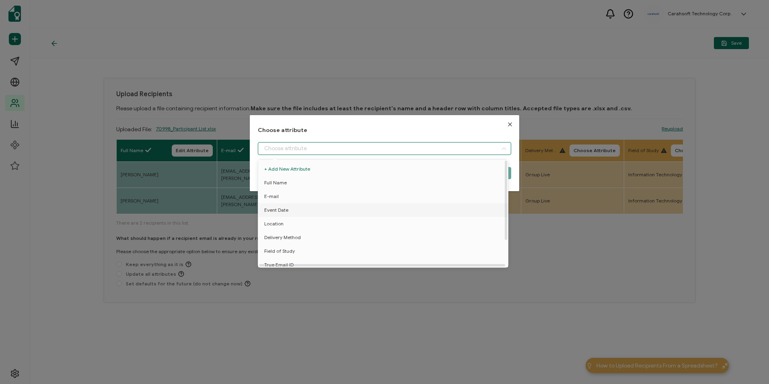
click at [305, 212] on li "Event Date" at bounding box center [384, 210] width 257 height 14
type input "Event Date"
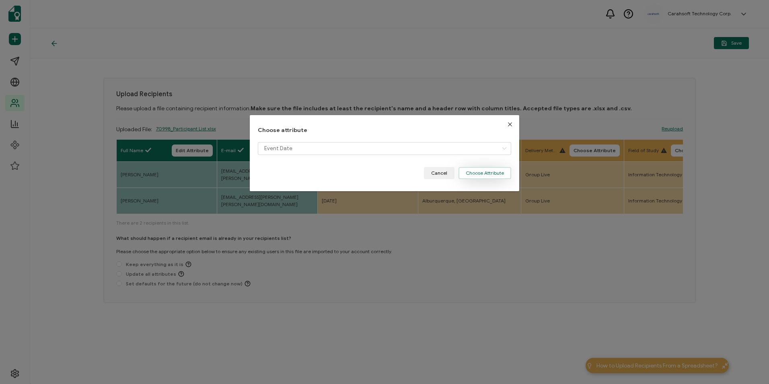
click at [470, 174] on button "Choose Attribute" at bounding box center [484, 173] width 53 height 12
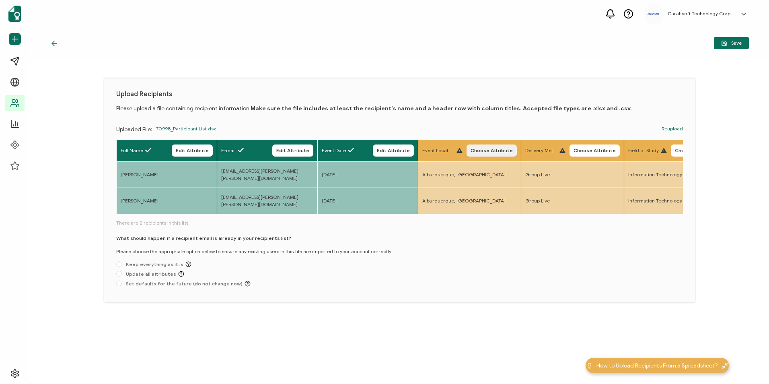
click at [493, 149] on span "Choose Attribute" at bounding box center [492, 150] width 42 height 5
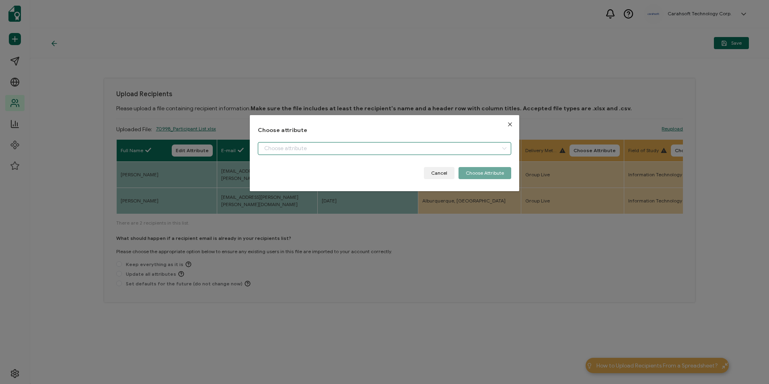
click at [361, 151] on input "dialog" at bounding box center [384, 148] width 253 height 13
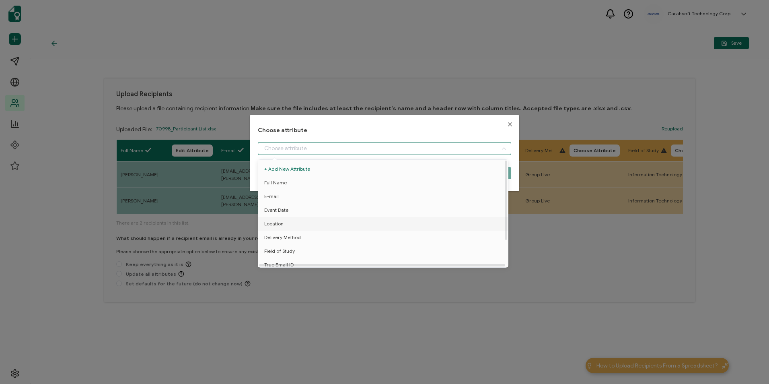
click at [306, 224] on li "Location" at bounding box center [384, 224] width 257 height 14
type input "Location"
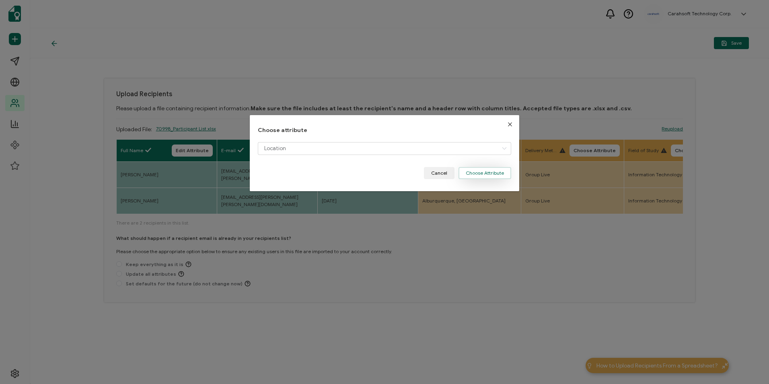
click at [482, 175] on button "Choose Attribute" at bounding box center [484, 173] width 53 height 12
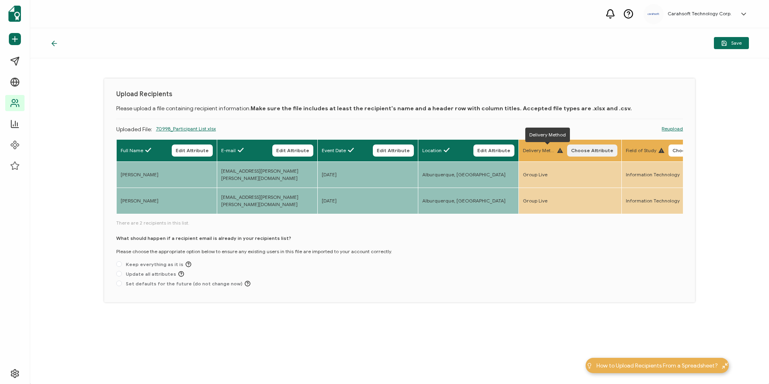
click at [582, 149] on span "Choose Attribute" at bounding box center [592, 150] width 42 height 5
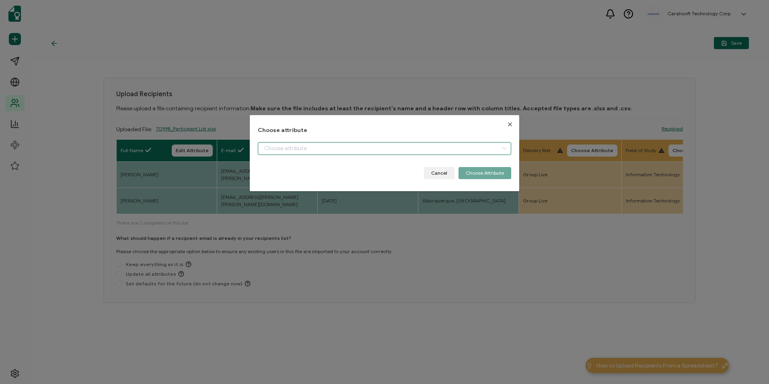
click at [370, 149] on input "dialog" at bounding box center [384, 148] width 253 height 13
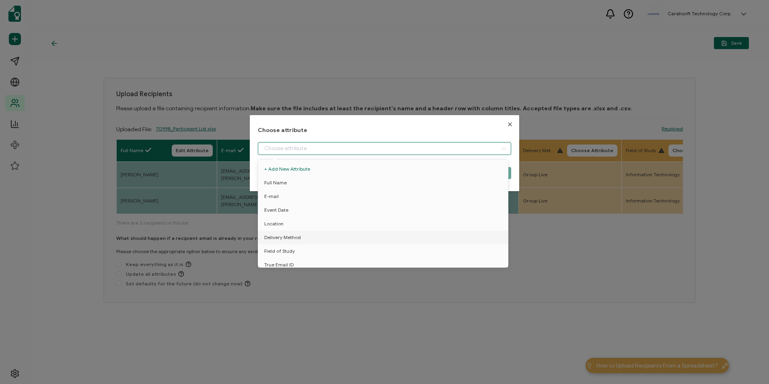
drag, startPoint x: 294, startPoint y: 236, endPoint x: 300, endPoint y: 236, distance: 5.3
click at [295, 236] on span "Delivery Method" at bounding box center [282, 237] width 37 height 14
type input "Delivery Method"
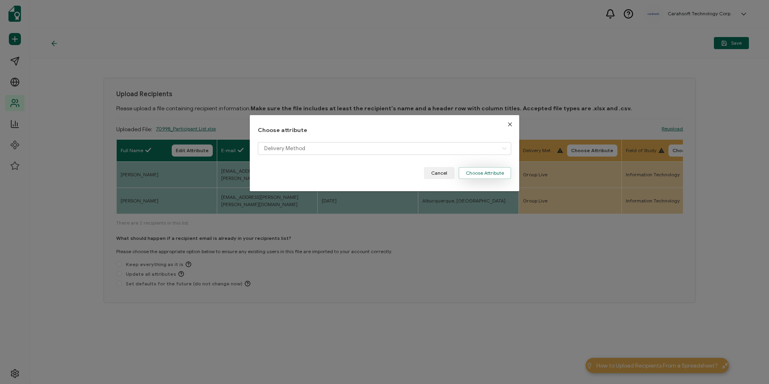
click at [470, 176] on button "Choose Attribute" at bounding box center [484, 173] width 53 height 12
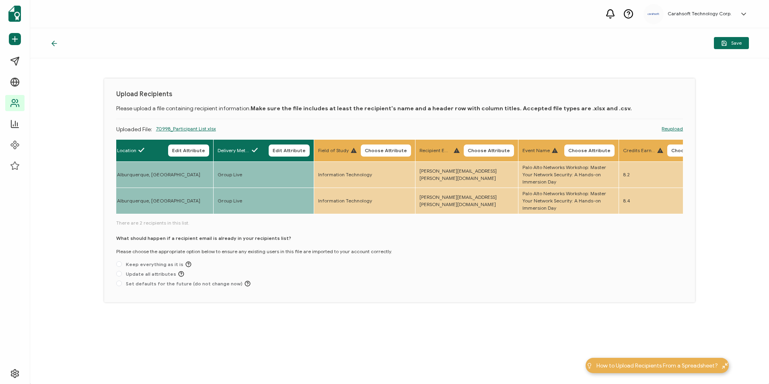
scroll to position [0, 309]
click at [389, 154] on button "Choose Attribute" at bounding box center [382, 150] width 50 height 12
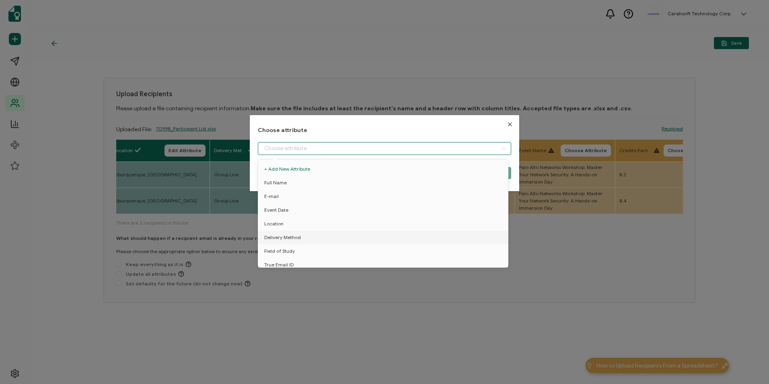
click at [381, 151] on input "dialog" at bounding box center [384, 148] width 253 height 13
click at [325, 247] on li "Field of Study" at bounding box center [384, 251] width 257 height 14
type input "Field of Study"
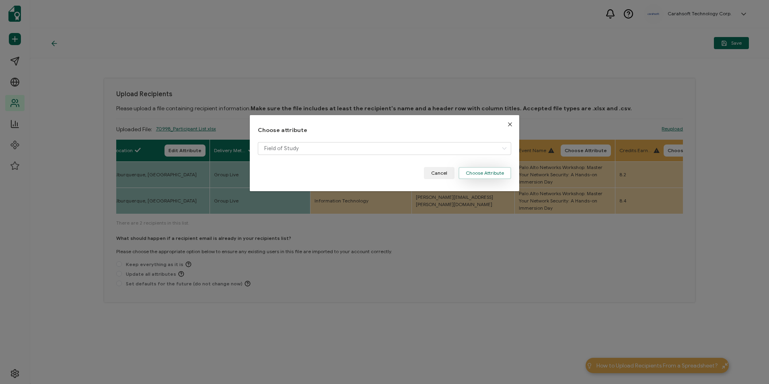
click at [472, 170] on button "Choose Attribute" at bounding box center [484, 173] width 53 height 12
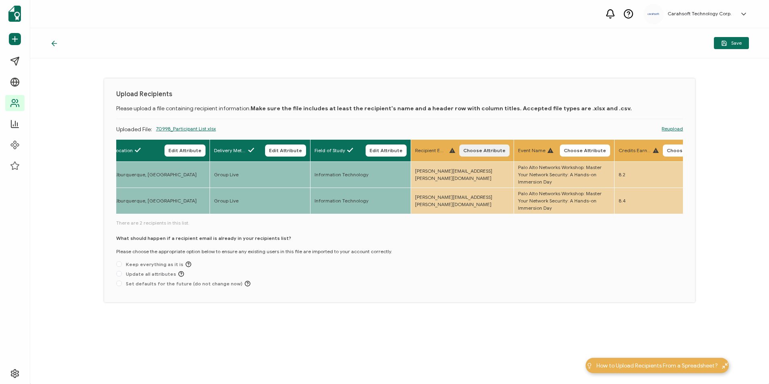
click at [495, 154] on button "Choose Attribute" at bounding box center [484, 150] width 50 height 12
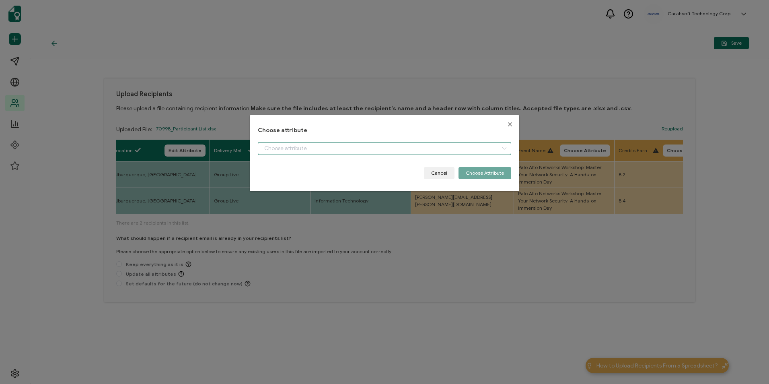
click at [368, 152] on input "dialog" at bounding box center [384, 148] width 253 height 13
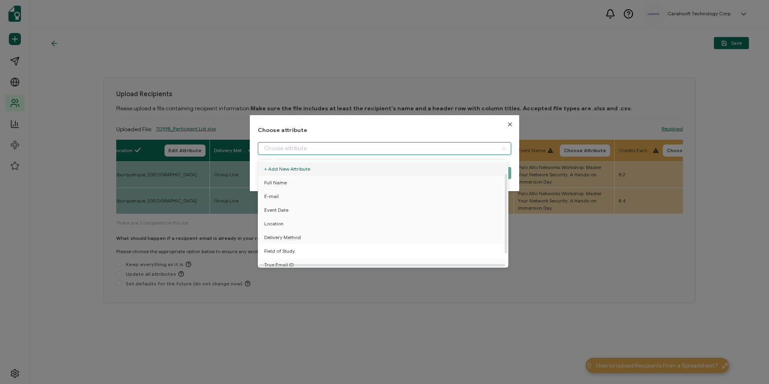
scroll to position [35, 0]
click at [323, 228] on li "True Email ID" at bounding box center [384, 233] width 257 height 14
type input "True Email ID"
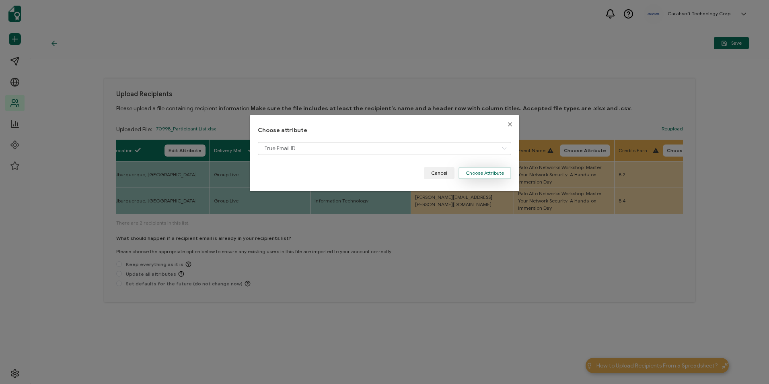
click at [482, 175] on button "Choose Attribute" at bounding box center [484, 173] width 53 height 12
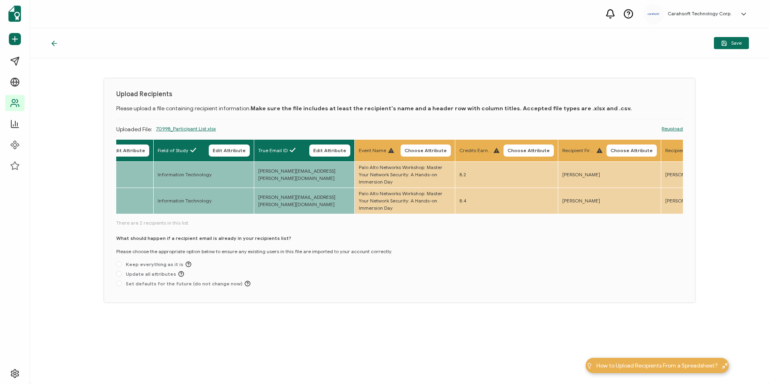
scroll to position [0, 475]
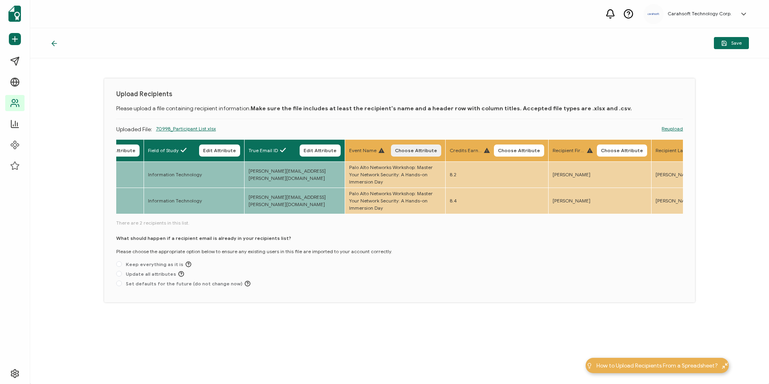
click at [410, 146] on button "Choose Attribute" at bounding box center [416, 150] width 50 height 12
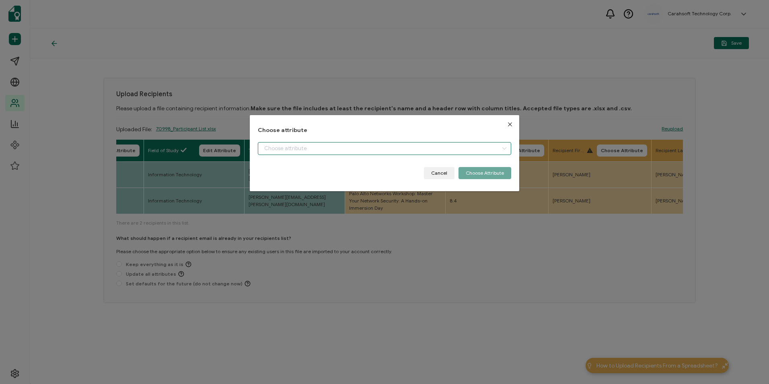
click at [357, 148] on input "dialog" at bounding box center [384, 148] width 253 height 13
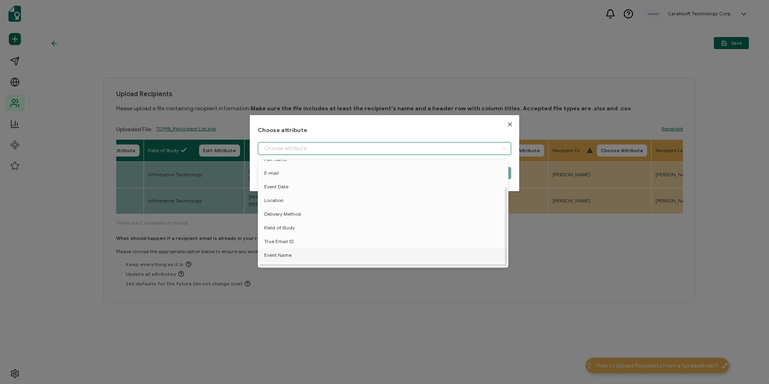
scroll to position [35, 0]
click at [322, 242] on li "Event Name" at bounding box center [384, 247] width 257 height 14
type input "Event Name"
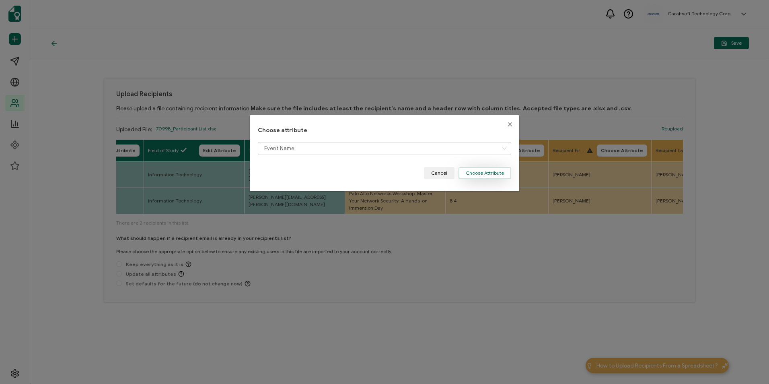
click at [483, 173] on button "Choose Attribute" at bounding box center [484, 173] width 53 height 12
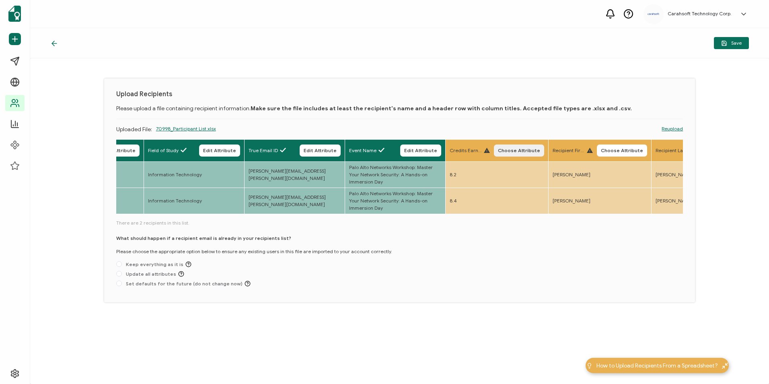
click at [519, 150] on span "Choose Attribute" at bounding box center [519, 150] width 42 height 5
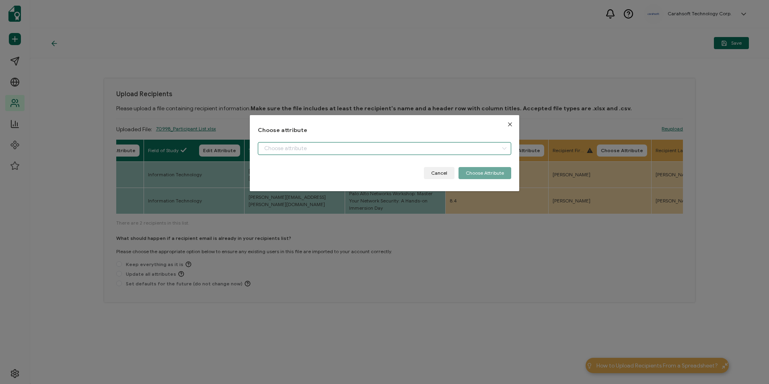
click at [399, 154] on input "dialog" at bounding box center [384, 148] width 253 height 13
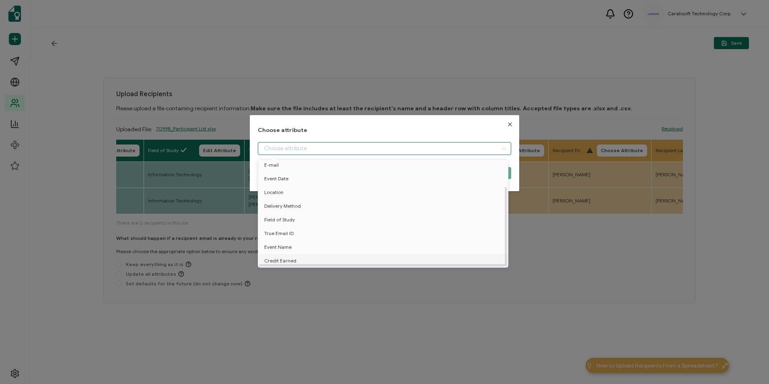
click at [345, 254] on li "Credit Earned" at bounding box center [384, 261] width 257 height 14
type input "Credit Earned"
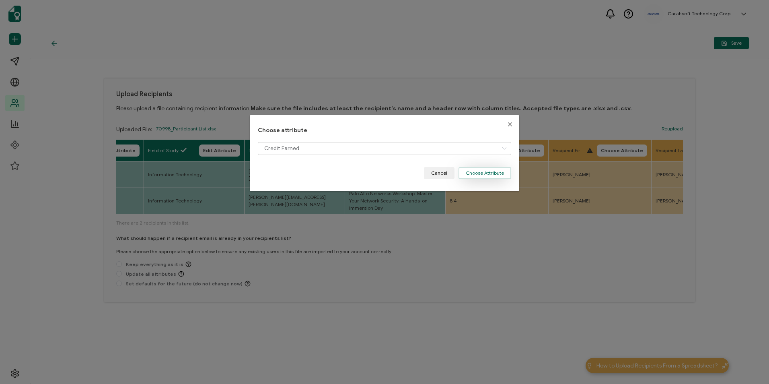
click at [479, 171] on button "Choose Attribute" at bounding box center [484, 173] width 53 height 12
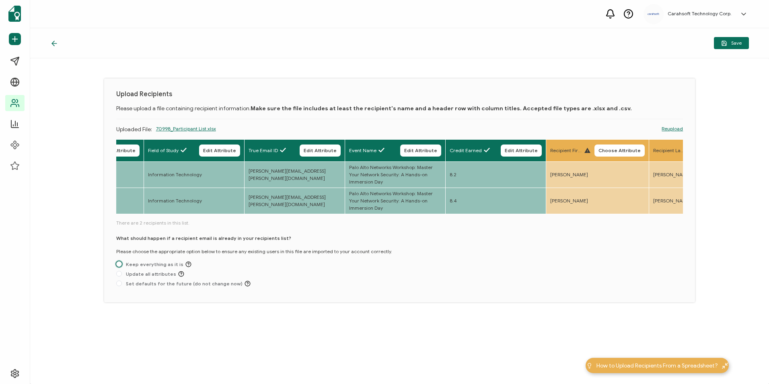
click at [132, 265] on span "Keep everything as it is" at bounding box center [157, 264] width 70 height 6
click at [122, 265] on input "Keep everything as it is" at bounding box center [119, 264] width 6 height 6
radio input "true"
click at [0, 0] on icon "button" at bounding box center [0, 0] width 0 height 0
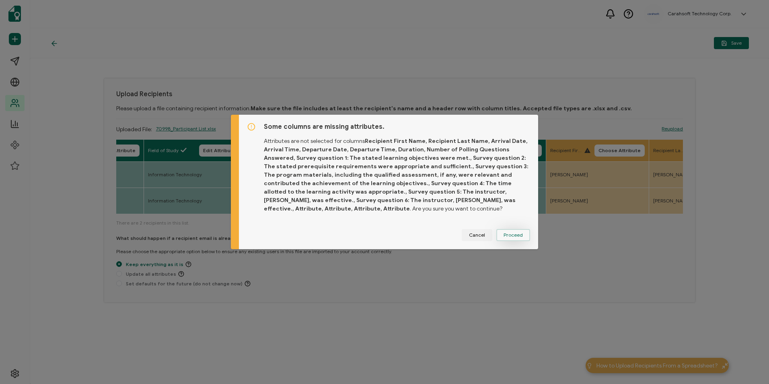
click at [514, 233] on span "Proceed" at bounding box center [512, 234] width 19 height 5
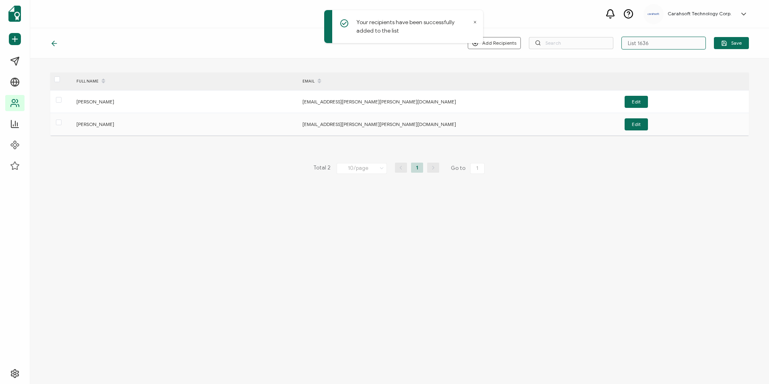
click at [665, 38] on input "List 1636" at bounding box center [663, 43] width 84 height 13
drag, startPoint x: 664, startPoint y: 41, endPoint x: 617, endPoint y: 45, distance: 48.0
click at [617, 45] on div "Add Recipients Upload New Recipients Import from Recipients List 1636 Save" at bounding box center [608, 43] width 281 height 13
paste input "8-5-2025_70998_Palo Alto Networks Event"
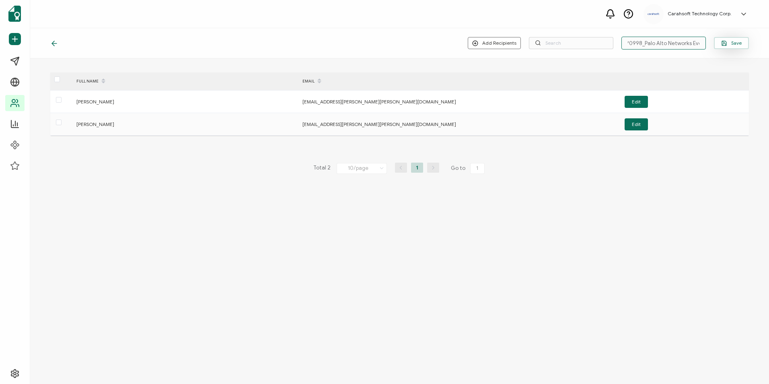
type input "8-5-2025_70998_Palo Alto Networks Event"
click at [736, 45] on span "Save" at bounding box center [731, 43] width 21 height 6
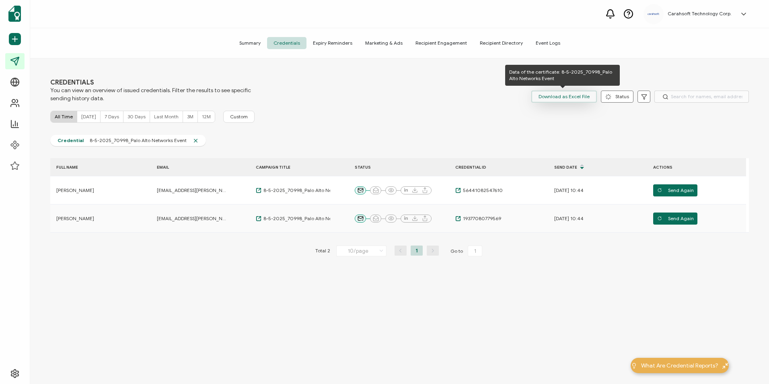
click at [563, 100] on span "Download as Excel File" at bounding box center [563, 96] width 51 height 12
